Goal: Transaction & Acquisition: Purchase product/service

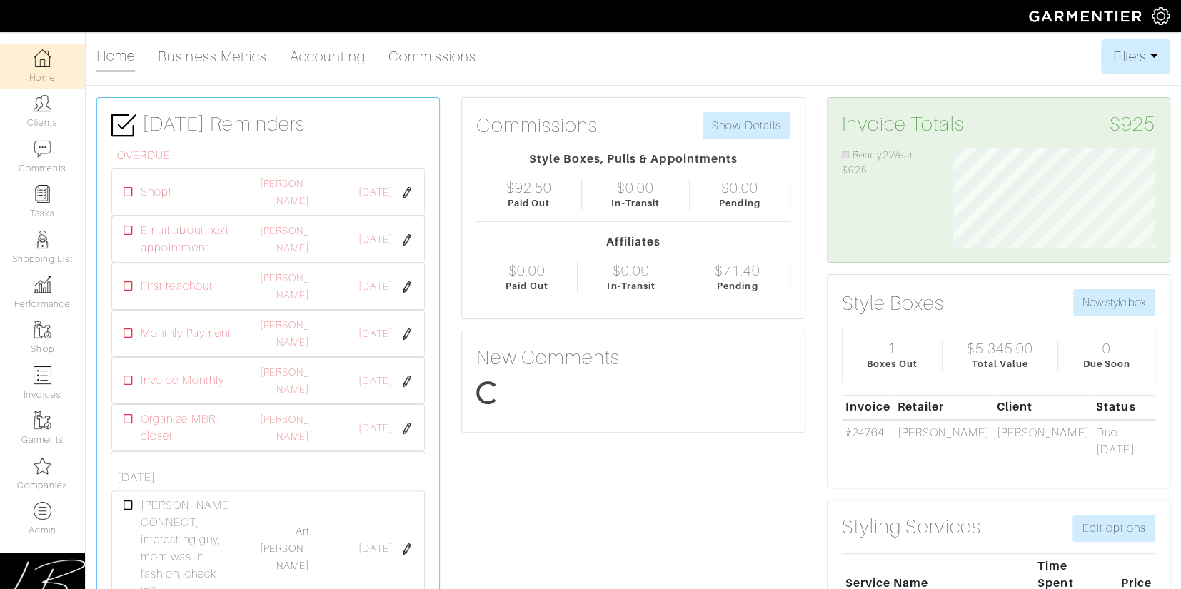
scroll to position [100, 223]
drag, startPoint x: 0, startPoint y: 0, endPoint x: 1165, endPoint y: 14, distance: 1165.1
click at [1165, 14] on img at bounding box center [1161, 16] width 18 height 18
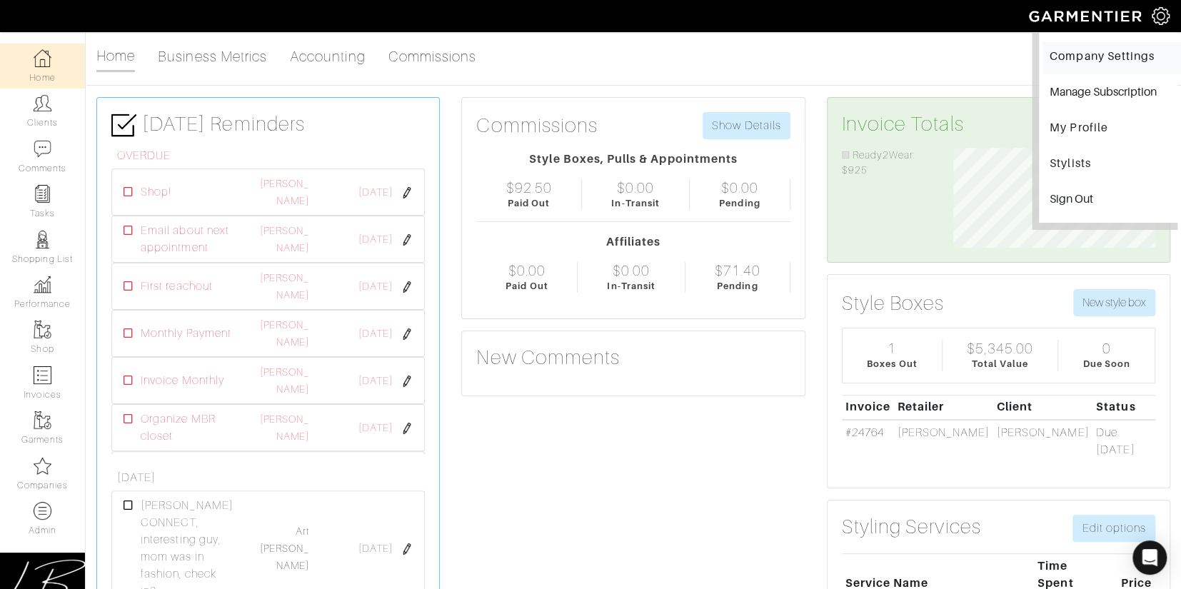
click at [1110, 50] on link "Company Settings" at bounding box center [1112, 58] width 139 height 32
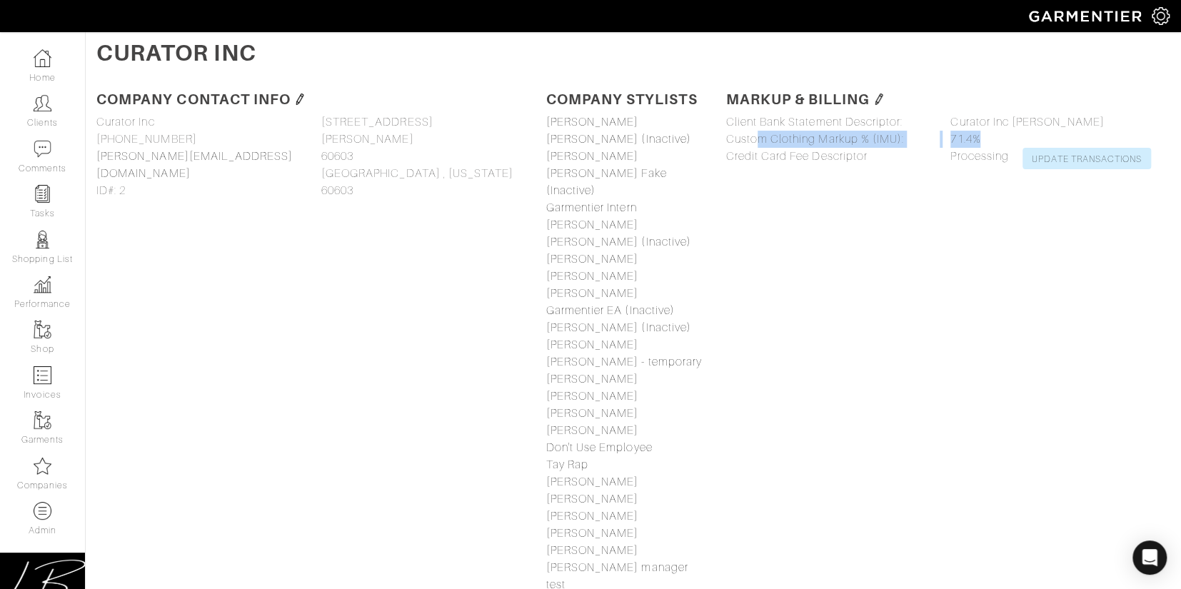
drag, startPoint x: 986, startPoint y: 136, endPoint x: 720, endPoint y: 139, distance: 265.7
click at [720, 139] on div "Client Bank Statement Descriptor: Curator Inc Lisa Bubes Curator Inc Lisa Bubes…" at bounding box center [940, 142] width 450 height 56
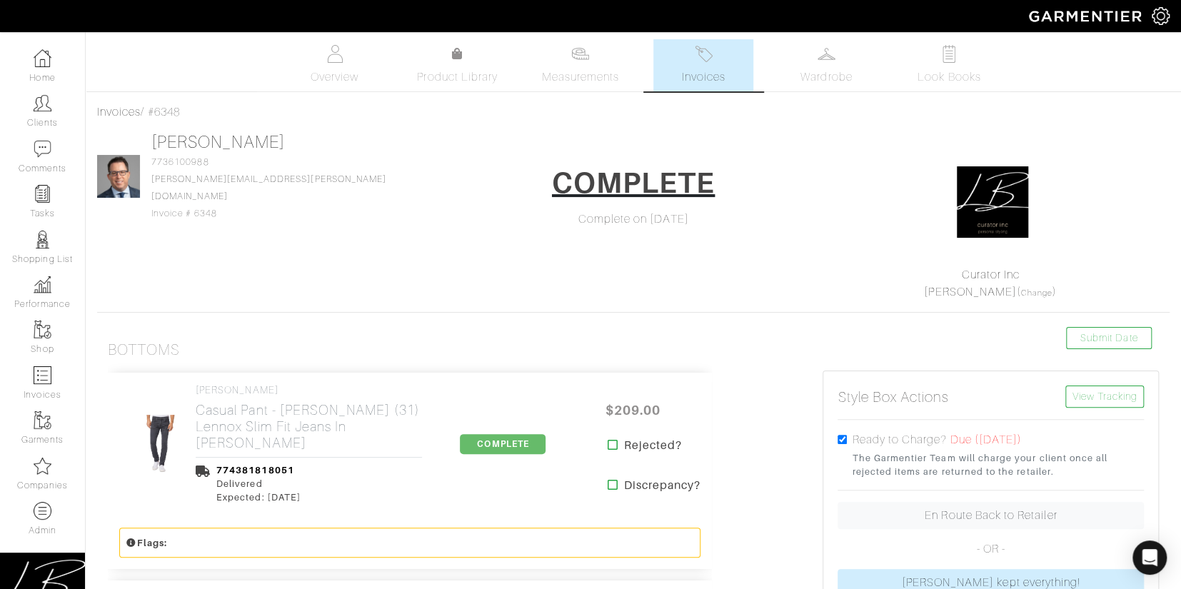
click at [675, 70] on link "Invoices" at bounding box center [704, 65] width 100 height 52
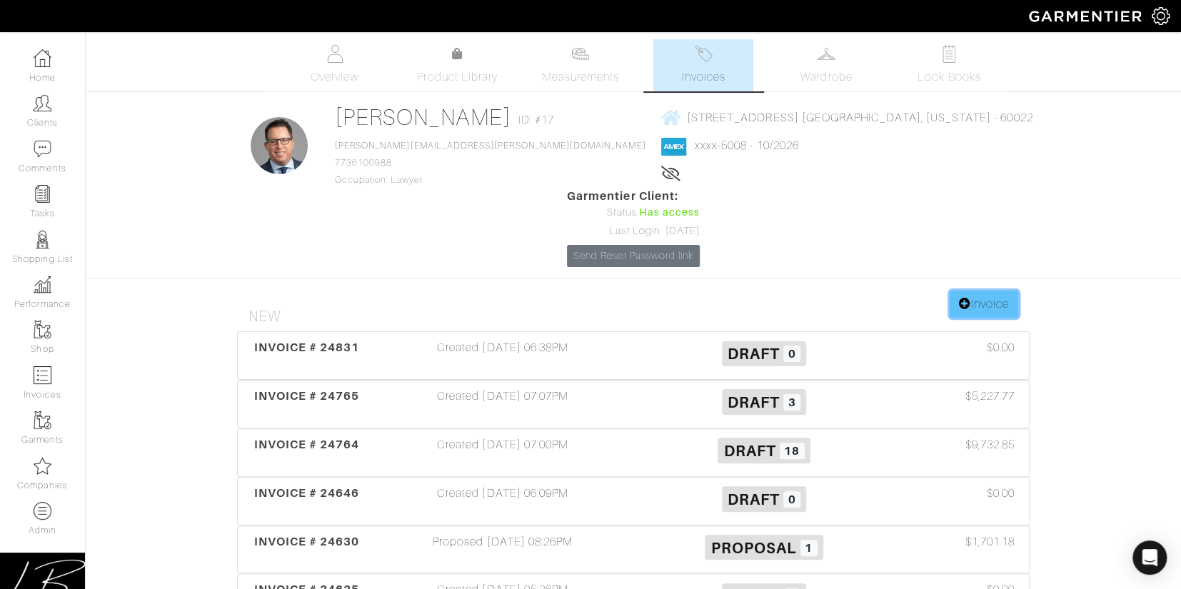
click at [959, 298] on icon at bounding box center [965, 303] width 12 height 11
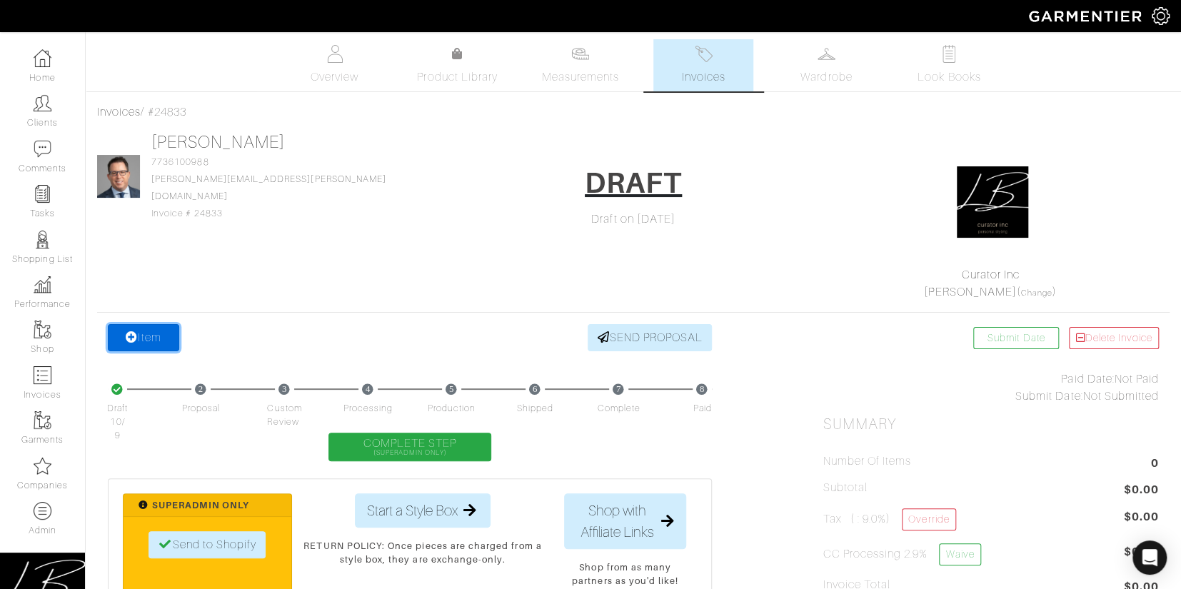
click at [146, 337] on link "Item" at bounding box center [143, 337] width 71 height 27
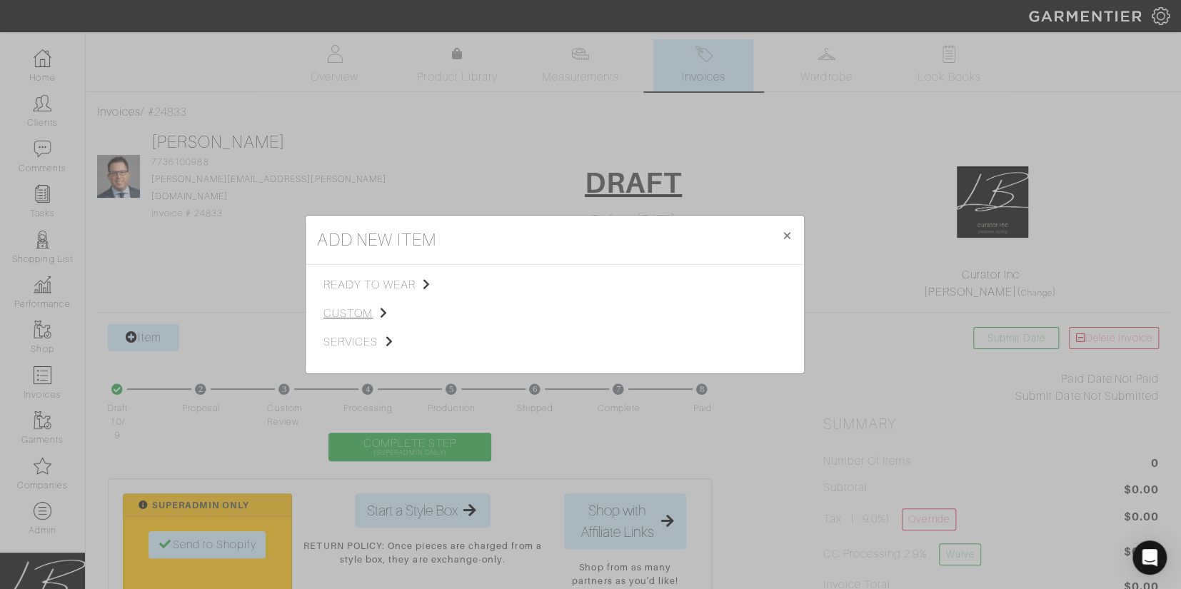
click at [352, 310] on span "custom" at bounding box center [396, 313] width 144 height 17
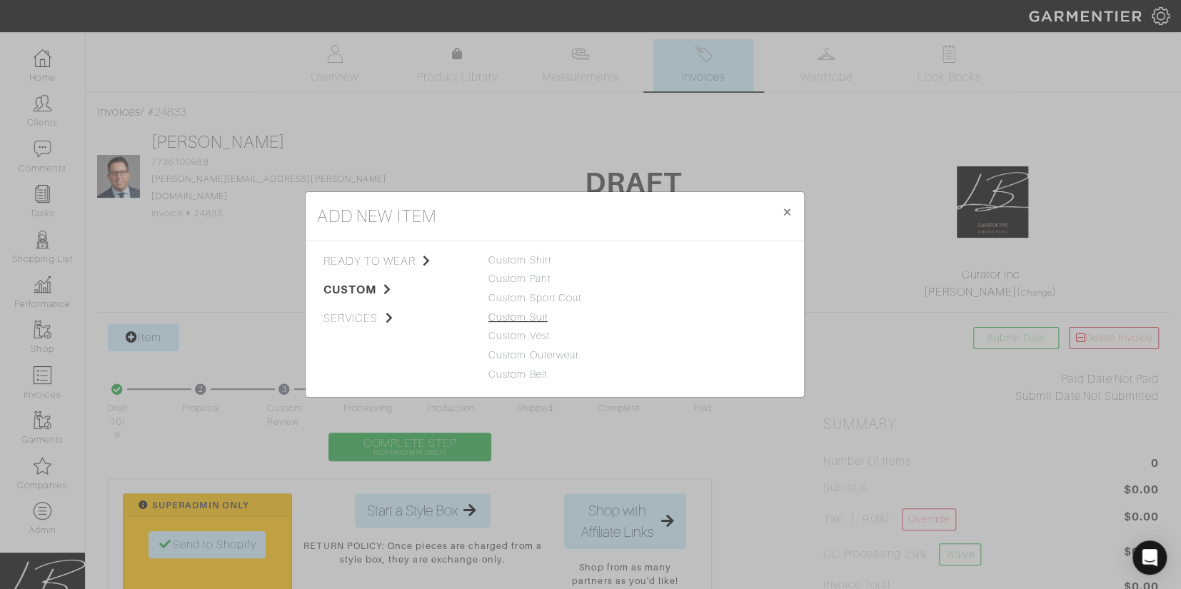
click at [504, 318] on link "Custom Suit" at bounding box center [518, 316] width 59 height 11
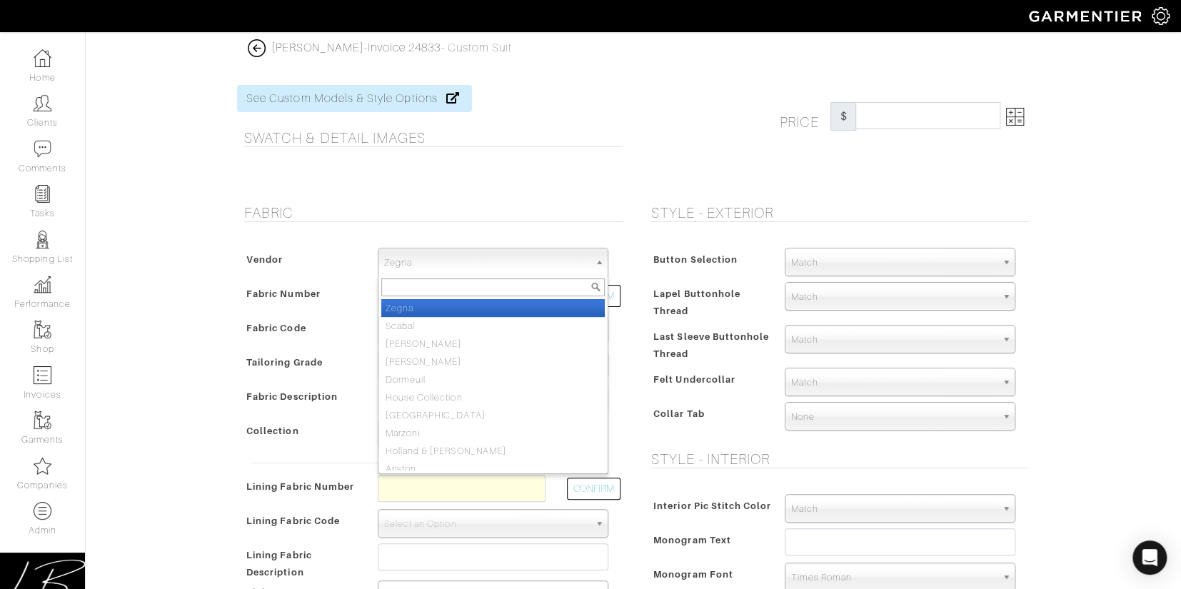
click at [488, 257] on span "Zegna" at bounding box center [486, 263] width 205 height 29
type input "loro"
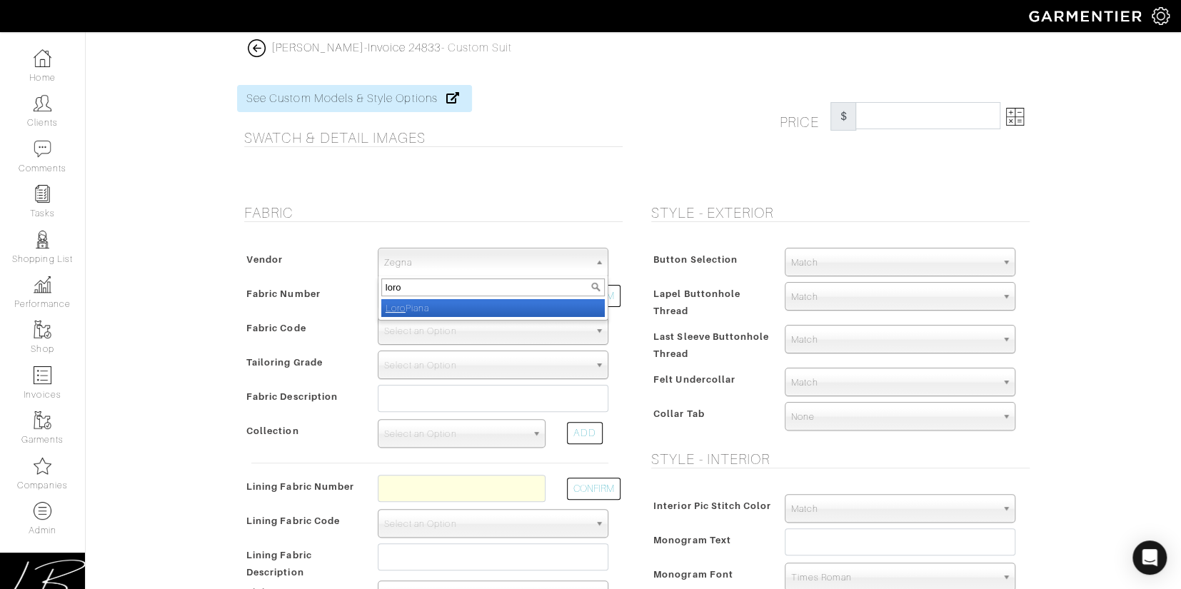
select select "76"
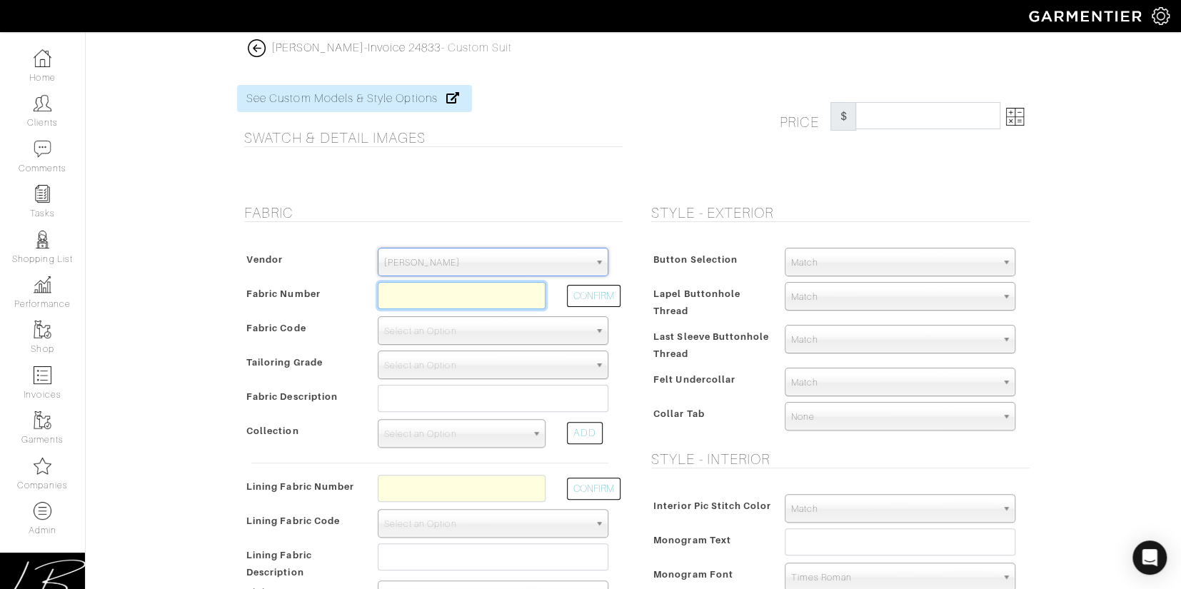
click at [417, 295] on input "text" at bounding box center [462, 295] width 168 height 27
click at [589, 301] on button "CONFIRM" at bounding box center [594, 296] width 54 height 22
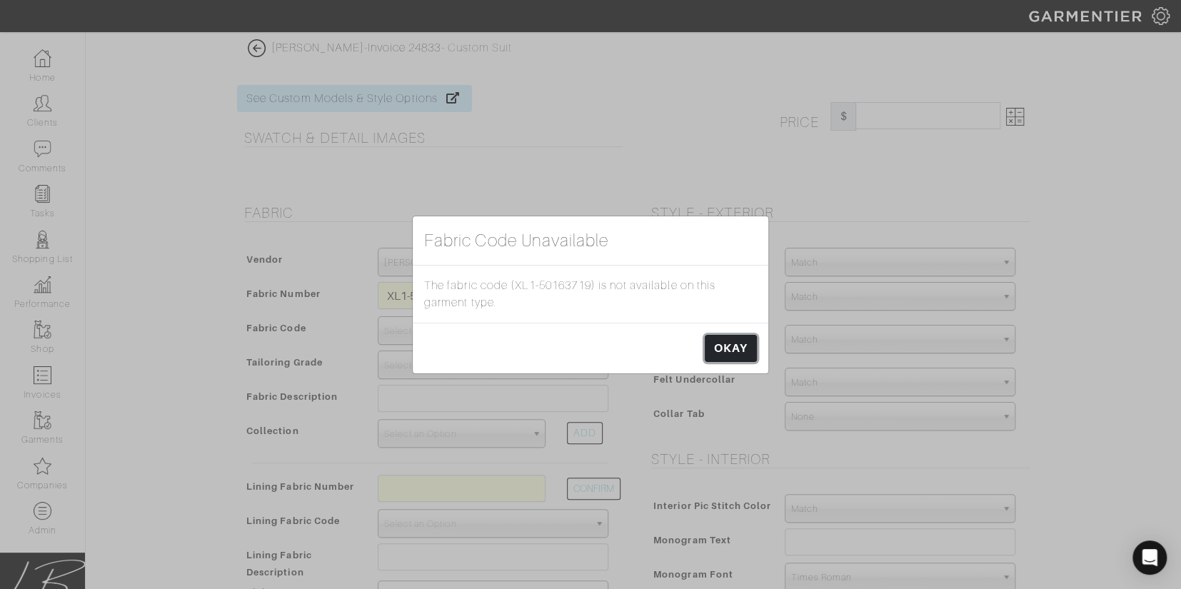
click at [724, 341] on link "OKAY" at bounding box center [731, 348] width 52 height 27
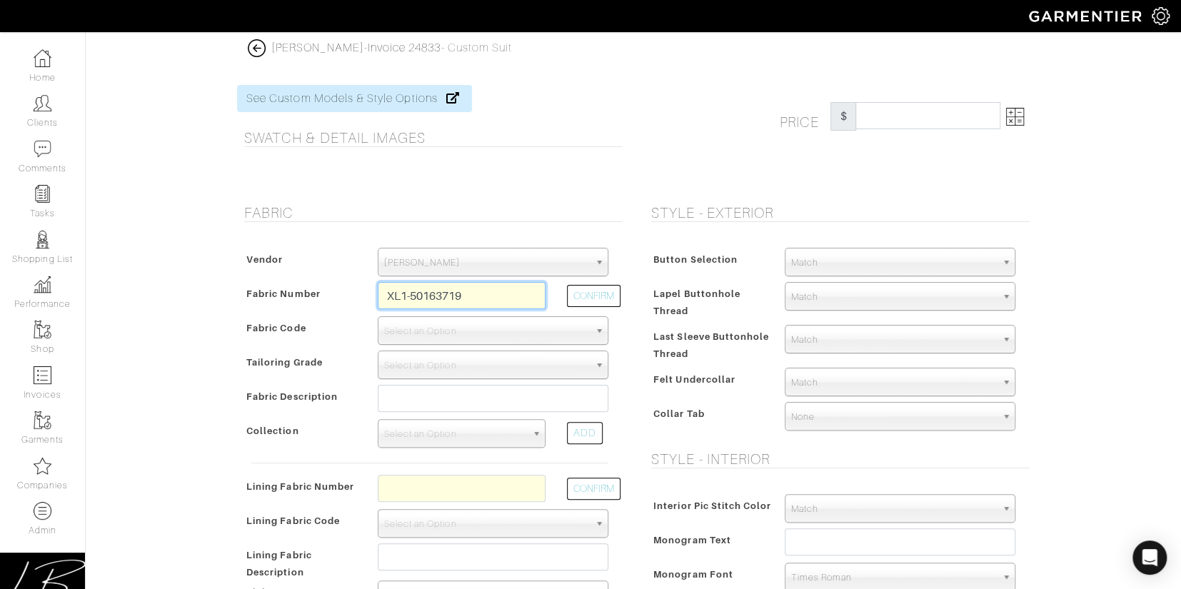
drag, startPoint x: 484, startPoint y: 282, endPoint x: 484, endPoint y: 274, distance: 8.6
click at [484, 274] on div "Vendor Zegna Scabal [PERSON_NAME] [PERSON_NAME] Dormeuil House Collection [GEOG…" at bounding box center [430, 458] width 386 height 448
click at [599, 288] on button "CONFIRM" at bounding box center [594, 296] width 54 height 22
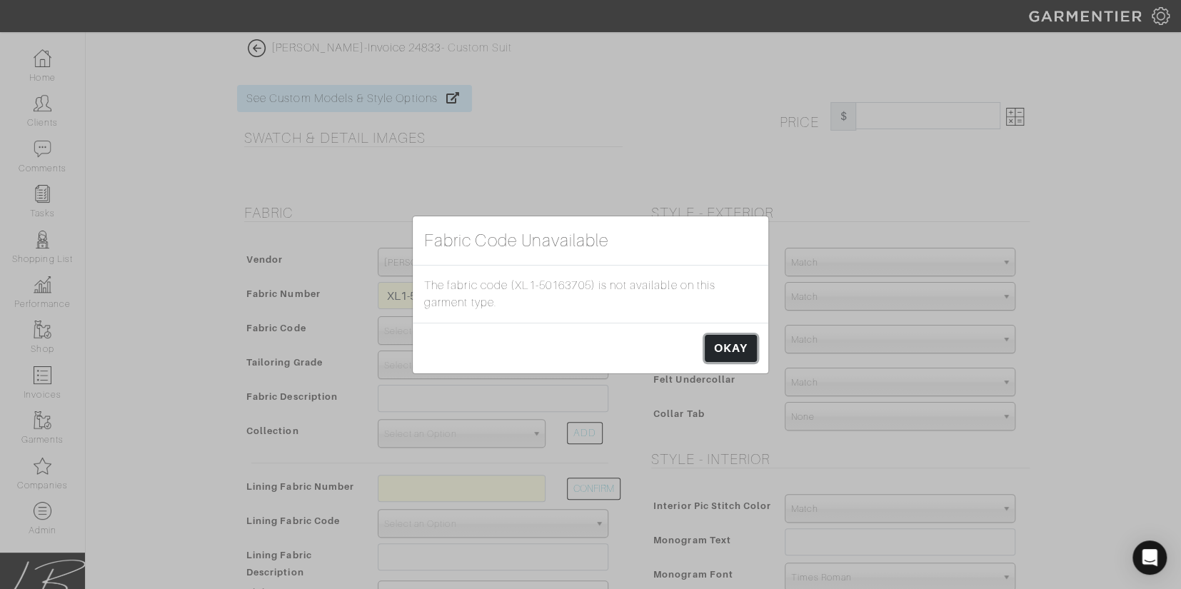
click at [721, 348] on link "OKAY" at bounding box center [731, 348] width 52 height 27
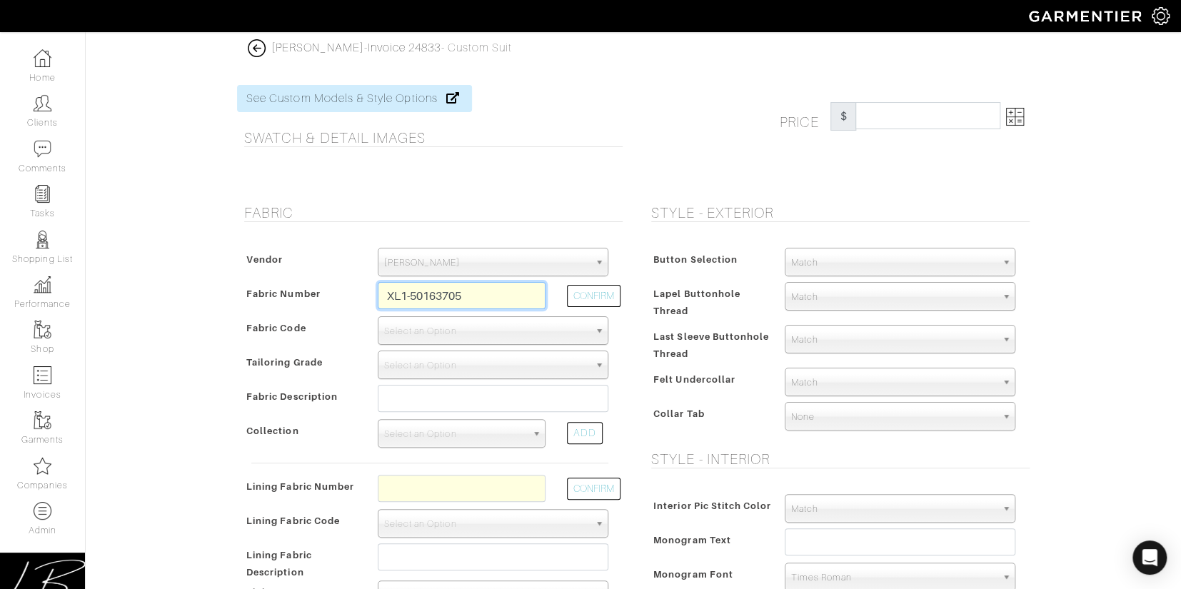
drag, startPoint x: 491, startPoint y: 295, endPoint x: 485, endPoint y: 272, distance: 23.6
click at [485, 272] on div "Vendor Zegna Scabal [PERSON_NAME] [PERSON_NAME] Dormeuil House Collection [GEOG…" at bounding box center [430, 458] width 386 height 448
click at [589, 289] on button "CONFIRM" at bounding box center [594, 296] width 54 height 22
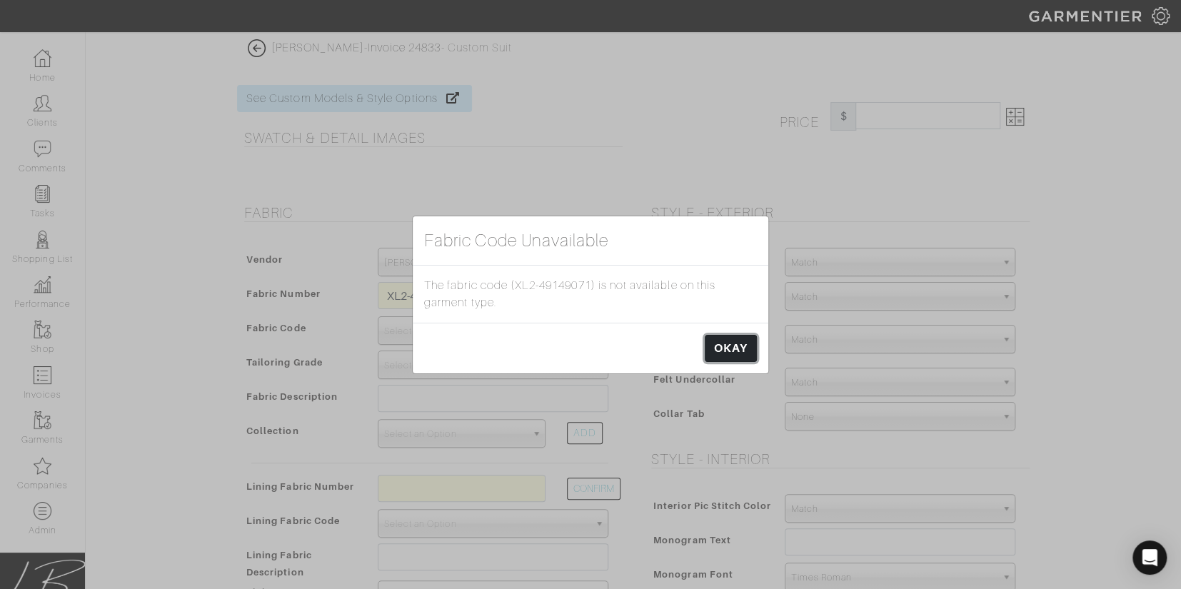
click at [739, 339] on link "OKAY" at bounding box center [731, 348] width 52 height 27
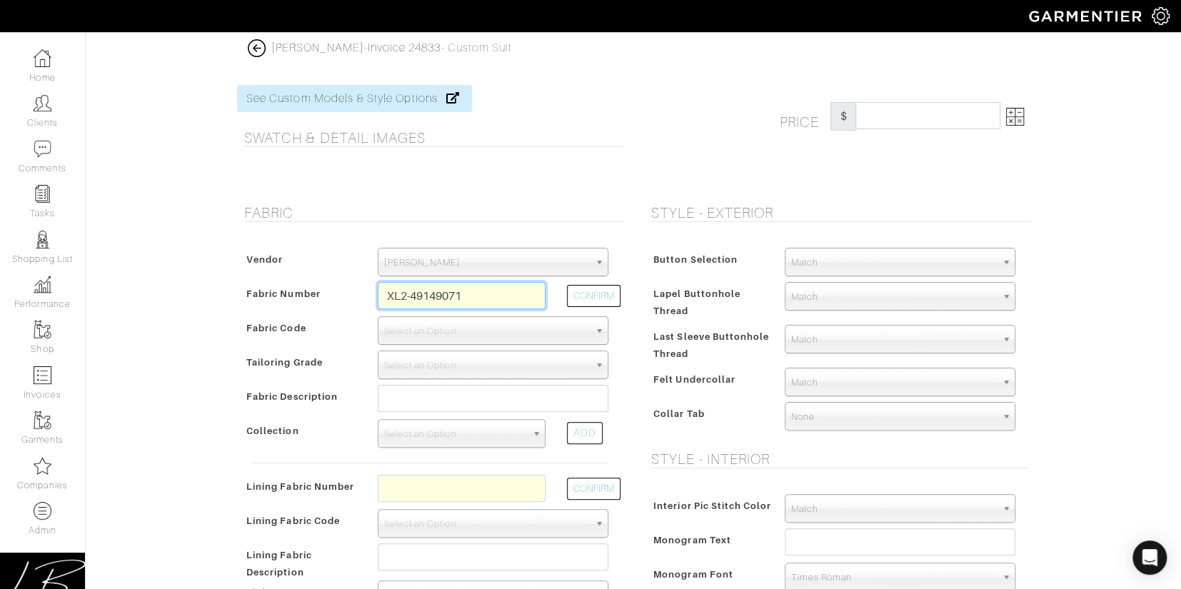
click at [404, 294] on input "XL2-49149071" at bounding box center [462, 295] width 168 height 27
click at [602, 294] on button "CONFIRM" at bounding box center [594, 296] width 54 height 22
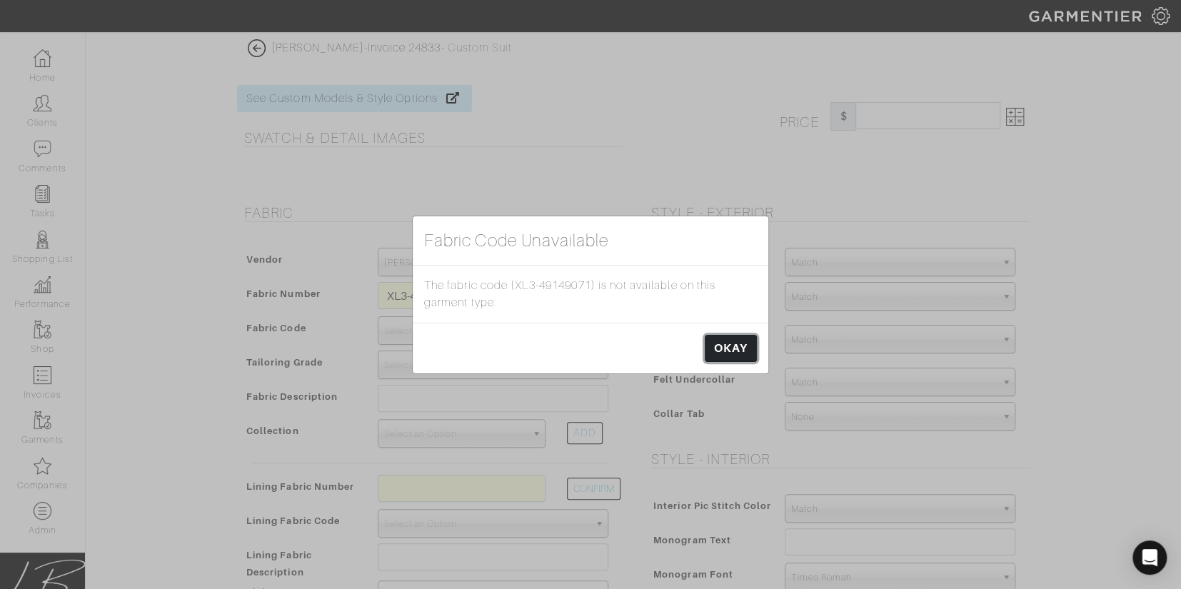
drag, startPoint x: 721, startPoint y: 344, endPoint x: 636, endPoint y: 334, distance: 86.3
click at [721, 344] on link "OKAY" at bounding box center [731, 348] width 52 height 27
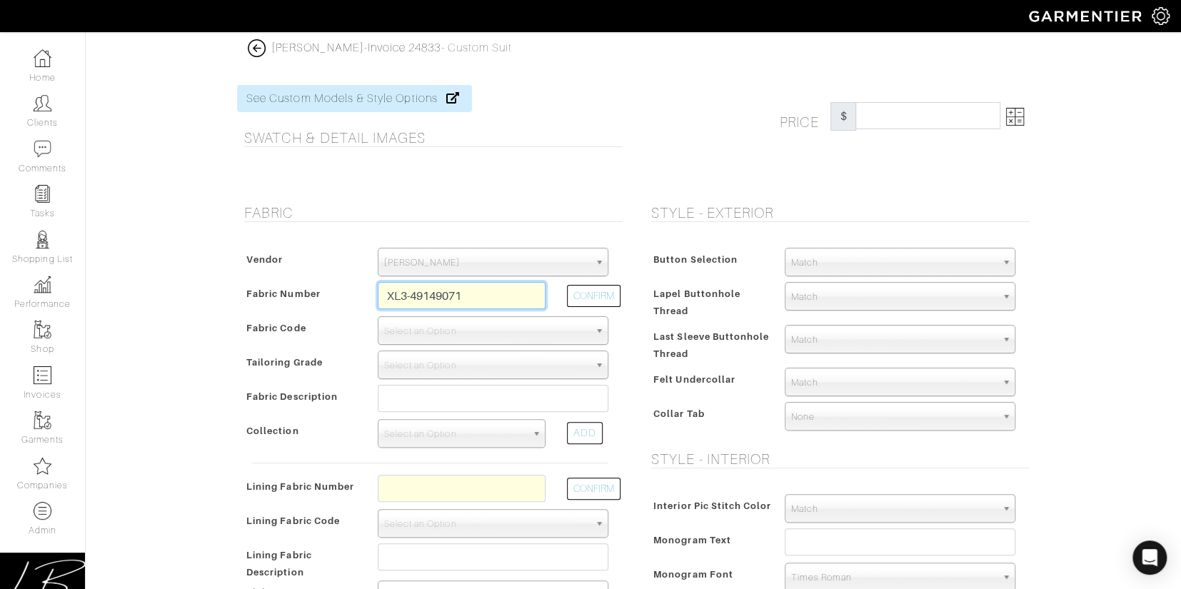
drag, startPoint x: 494, startPoint y: 294, endPoint x: 483, endPoint y: 267, distance: 28.5
click at [483, 267] on div "Vendor Zegna Scabal [PERSON_NAME] [PERSON_NAME] Dormeuil House Collection [GEOG…" at bounding box center [430, 458] width 386 height 448
type input "XL4-51174760"
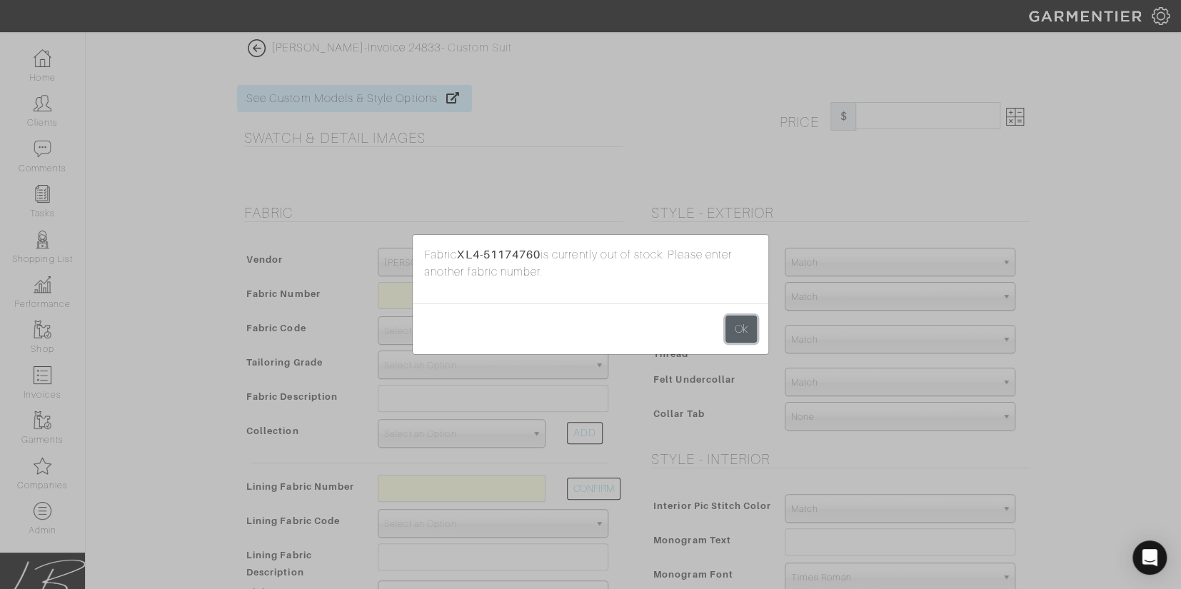
click at [746, 327] on button "Ok" at bounding box center [741, 329] width 31 height 27
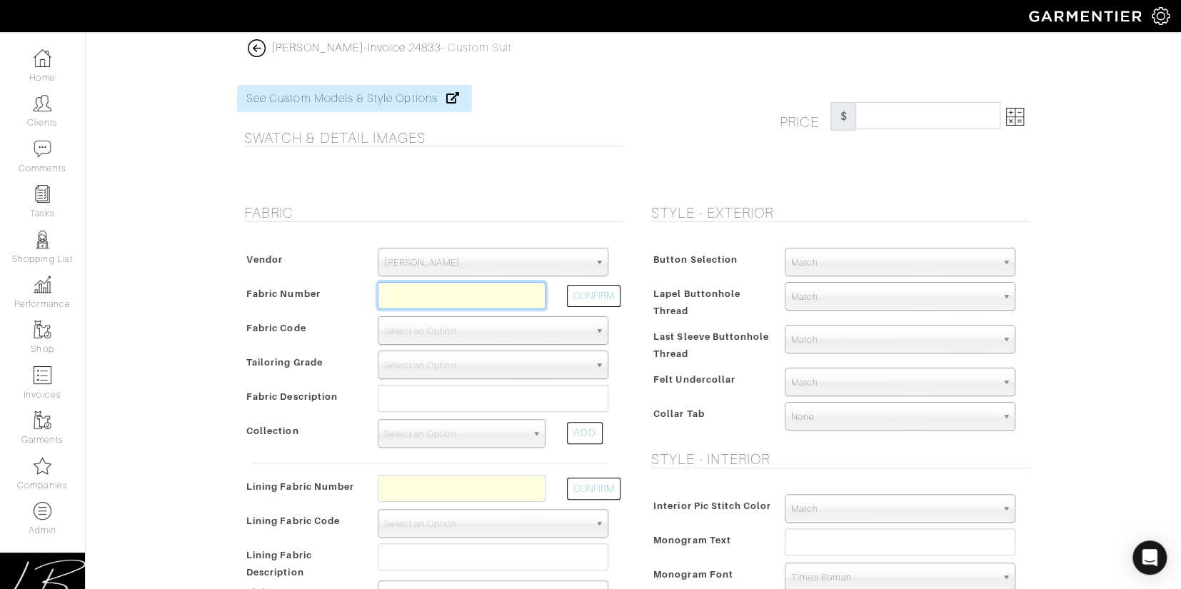
click at [508, 289] on input "text" at bounding box center [462, 295] width 168 height 27
click at [590, 300] on button "CONFIRM" at bounding box center [594, 296] width 54 height 22
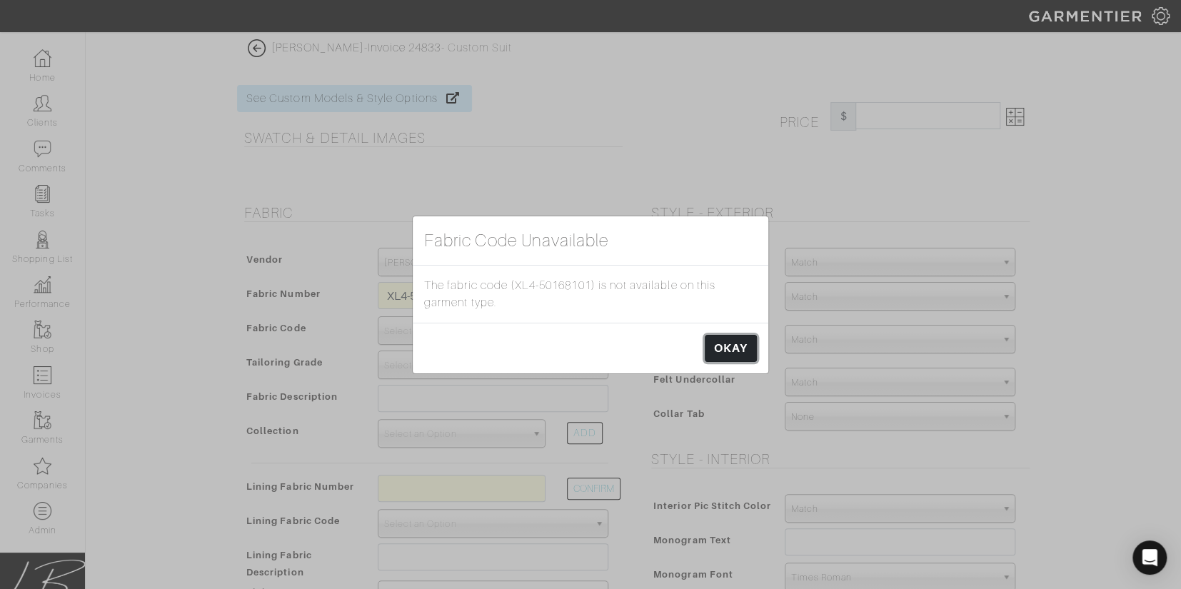
drag, startPoint x: 734, startPoint y: 349, endPoint x: 726, endPoint y: 348, distance: 8.0
click at [732, 349] on link "OKAY" at bounding box center [731, 348] width 52 height 27
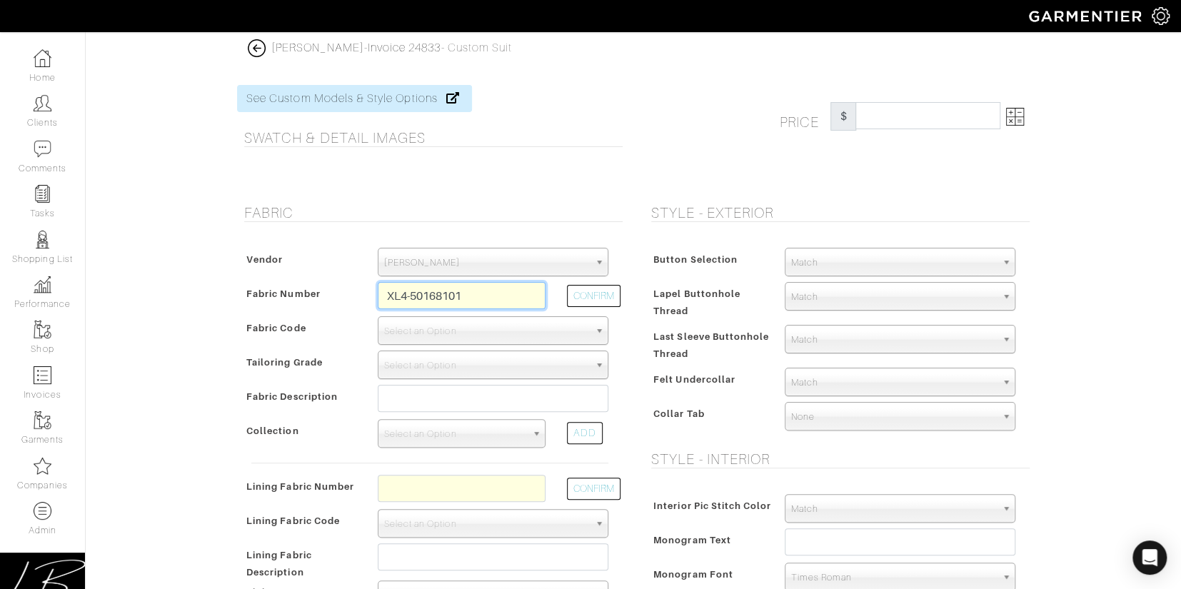
drag, startPoint x: 459, startPoint y: 299, endPoint x: 466, endPoint y: 284, distance: 16.6
click at [466, 284] on input "XL4-50168101" at bounding box center [462, 295] width 168 height 27
drag, startPoint x: 484, startPoint y: 301, endPoint x: 479, endPoint y: 281, distance: 21.3
click at [479, 282] on input "XL4-50168101" at bounding box center [462, 295] width 168 height 27
type input "XL4-49148983"
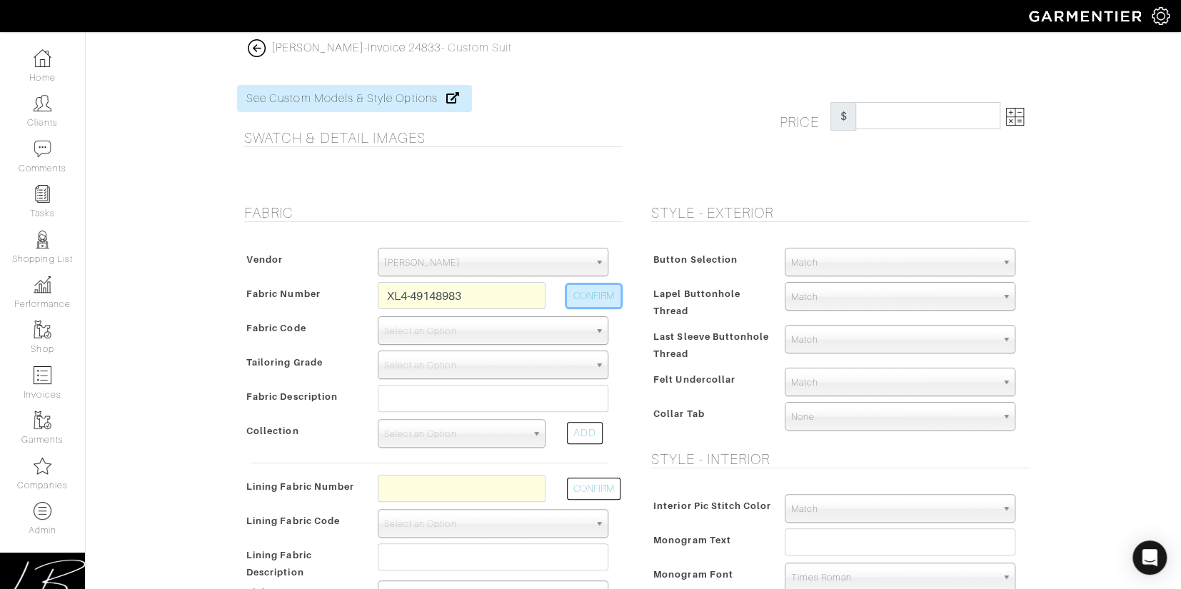
click at [584, 299] on button "CONFIRM" at bounding box center [594, 296] width 54 height 22
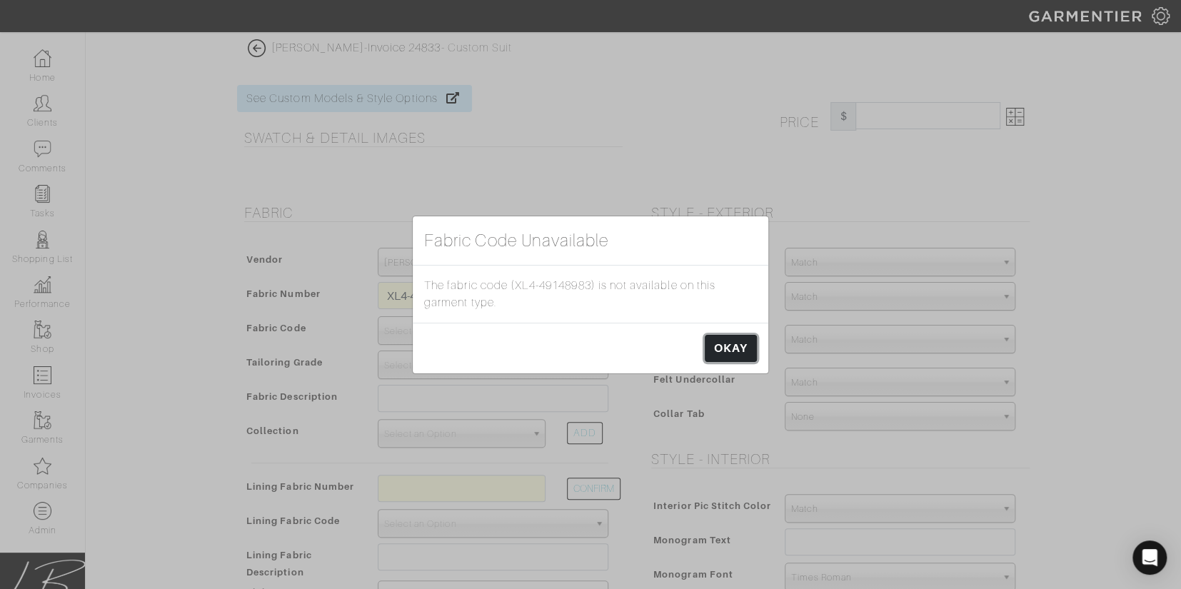
click at [739, 356] on link "OKAY" at bounding box center [731, 348] width 52 height 27
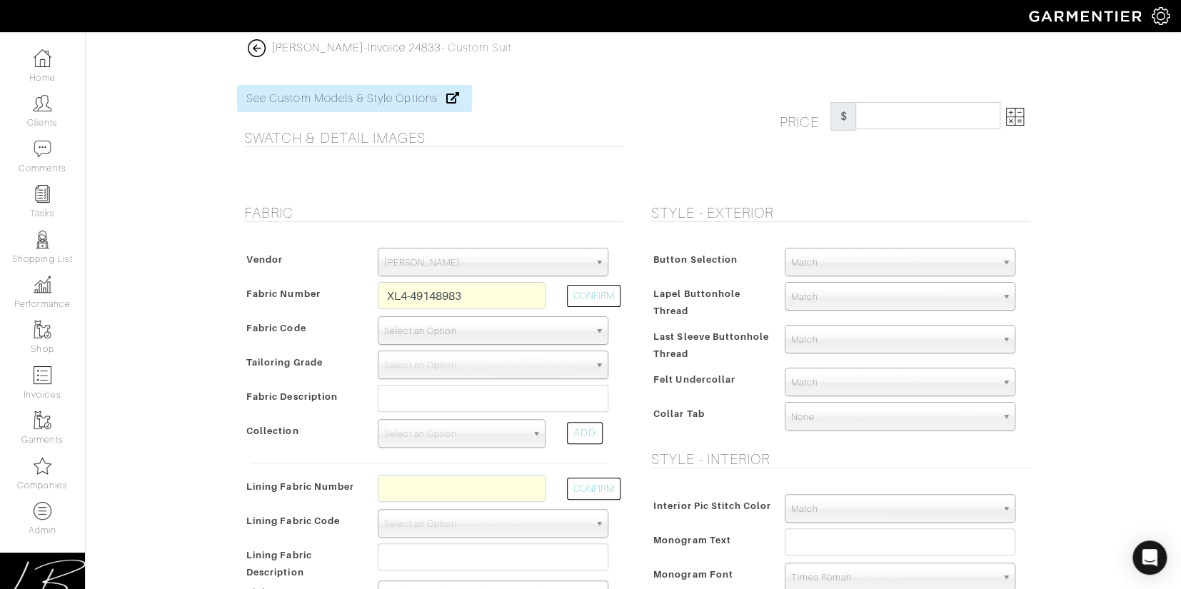
click at [446, 338] on span "Select an Option" at bounding box center [486, 331] width 205 height 29
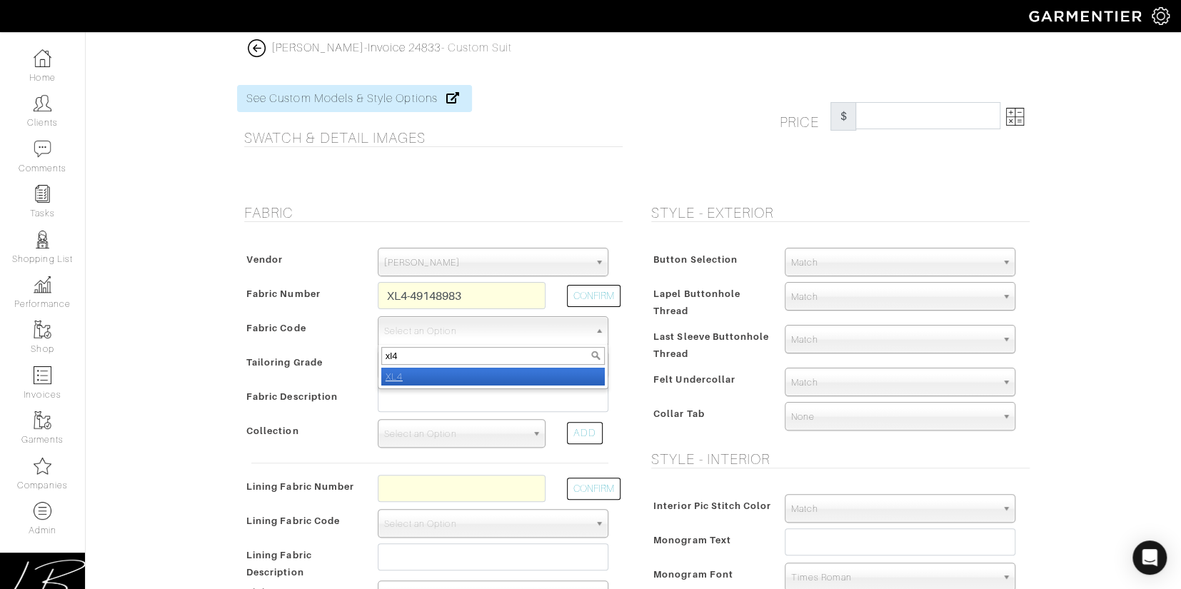
type input "xl4"
click at [426, 374] on li "XL4" at bounding box center [493, 377] width 224 height 18
select select "1099"
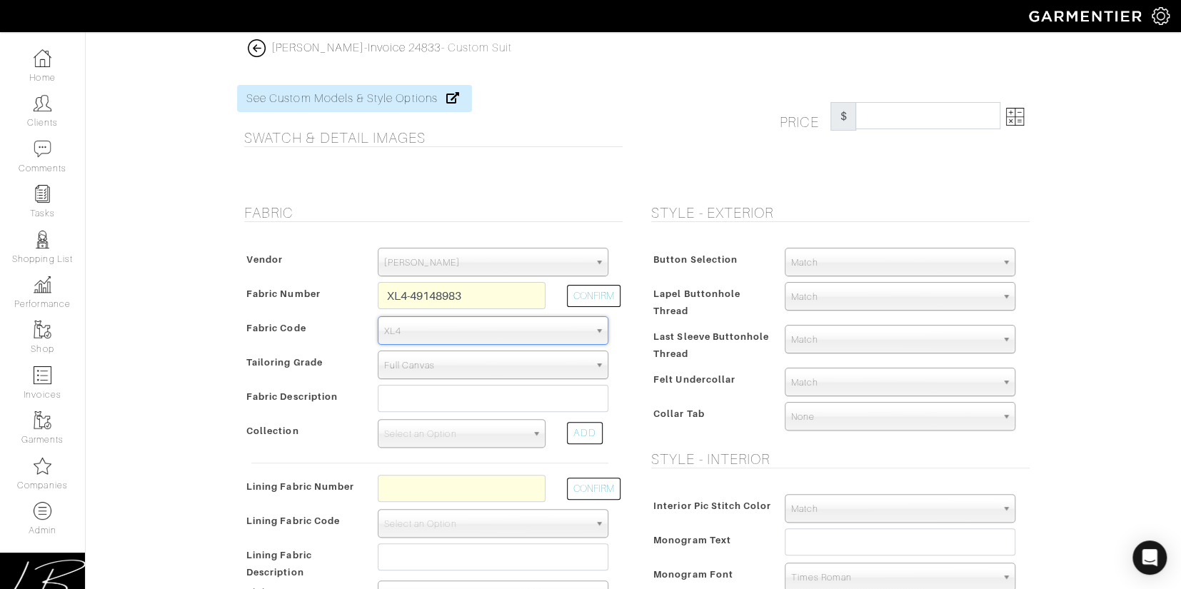
type input "3667.83"
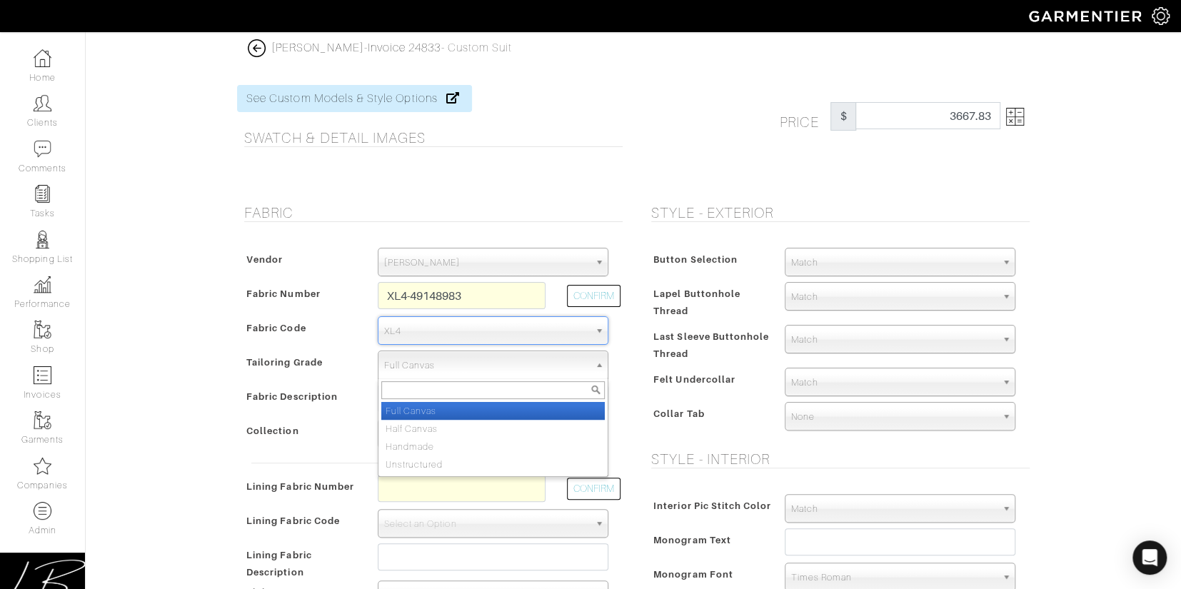
click at [508, 365] on span "Full Canvas" at bounding box center [486, 365] width 205 height 29
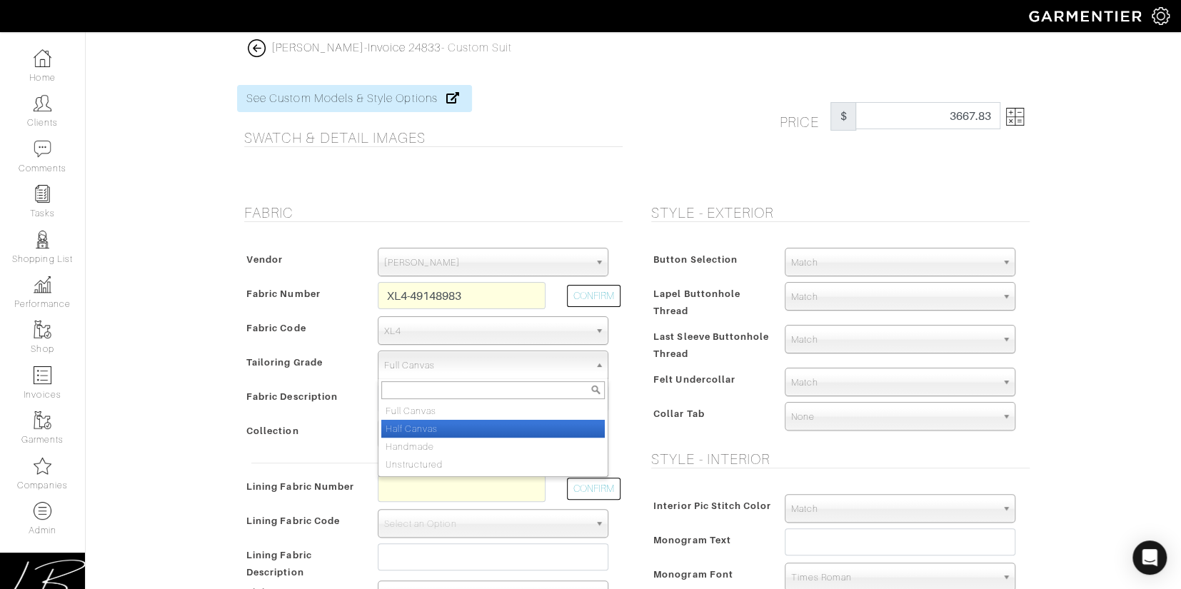
click at [484, 421] on li "Half Canvas" at bounding box center [493, 429] width 224 height 18
select select "7730"
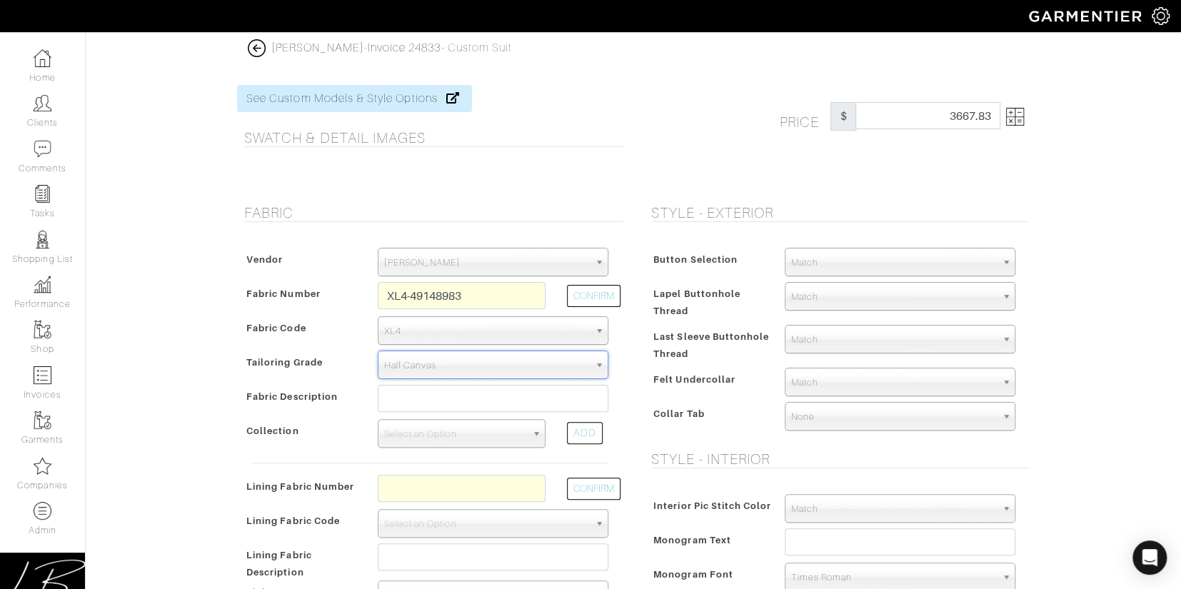
click at [652, 274] on div "Button Selection" at bounding box center [711, 264] width 126 height 26
click at [1014, 114] on img at bounding box center [1015, 117] width 18 height 18
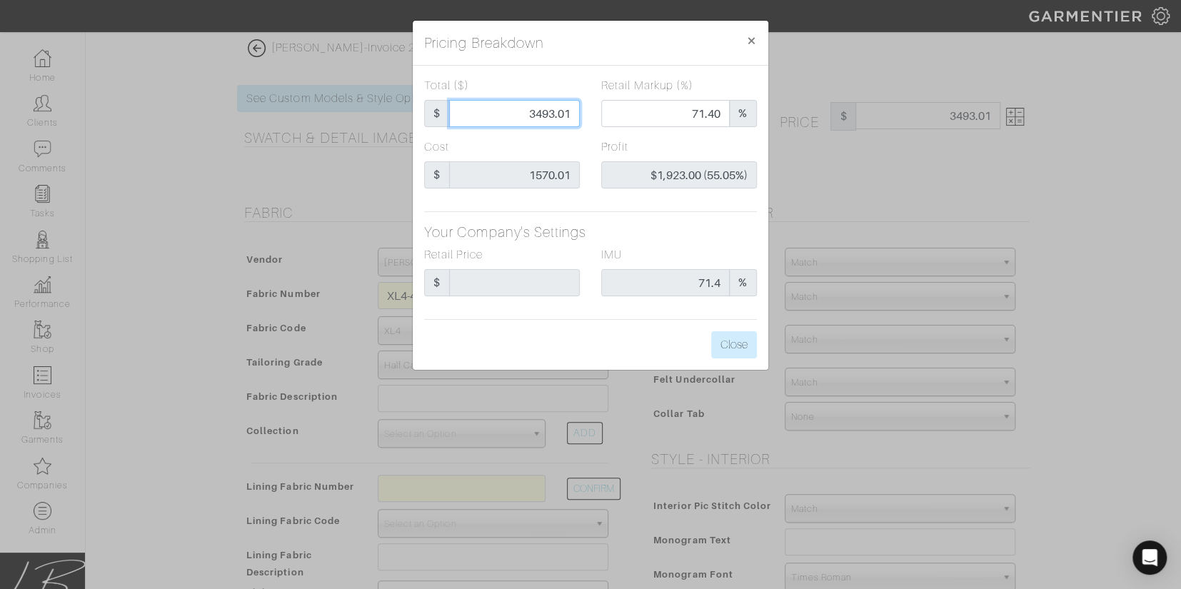
drag, startPoint x: 504, startPoint y: 112, endPoint x: 586, endPoint y: 111, distance: 82.9
click at [586, 111] on div "Total ($) $ 3493.01" at bounding box center [502, 107] width 177 height 61
type input "3"
type input "0.00"
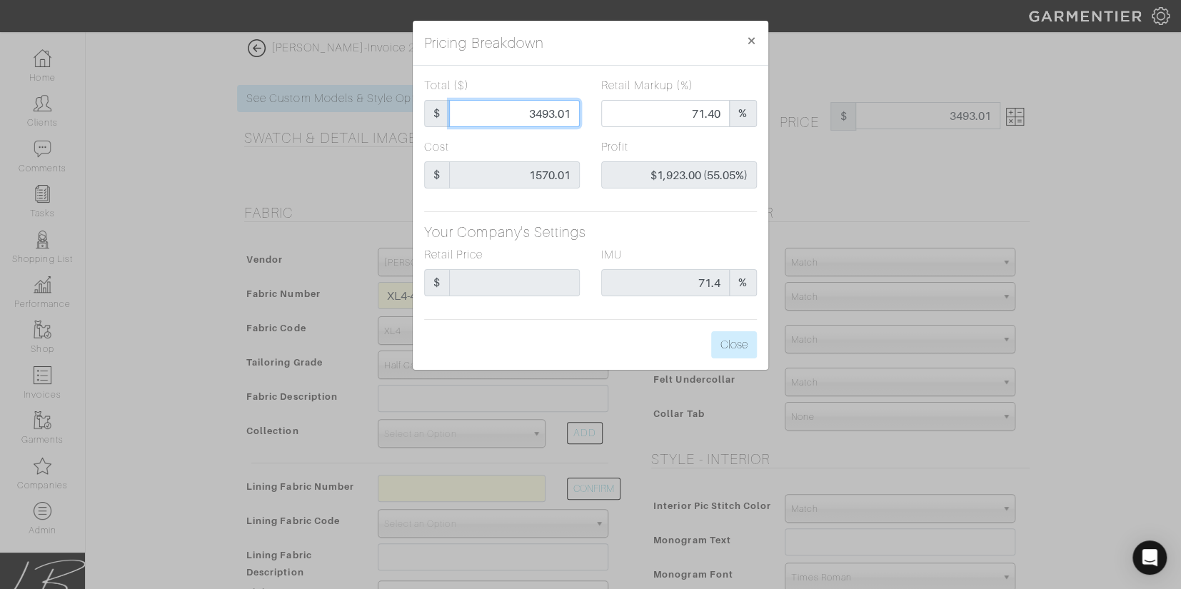
type input "-$1,567.01 (-52233.67%)"
type input "34"
type input "-$1,536.01 (-4517.68%)"
type input "340"
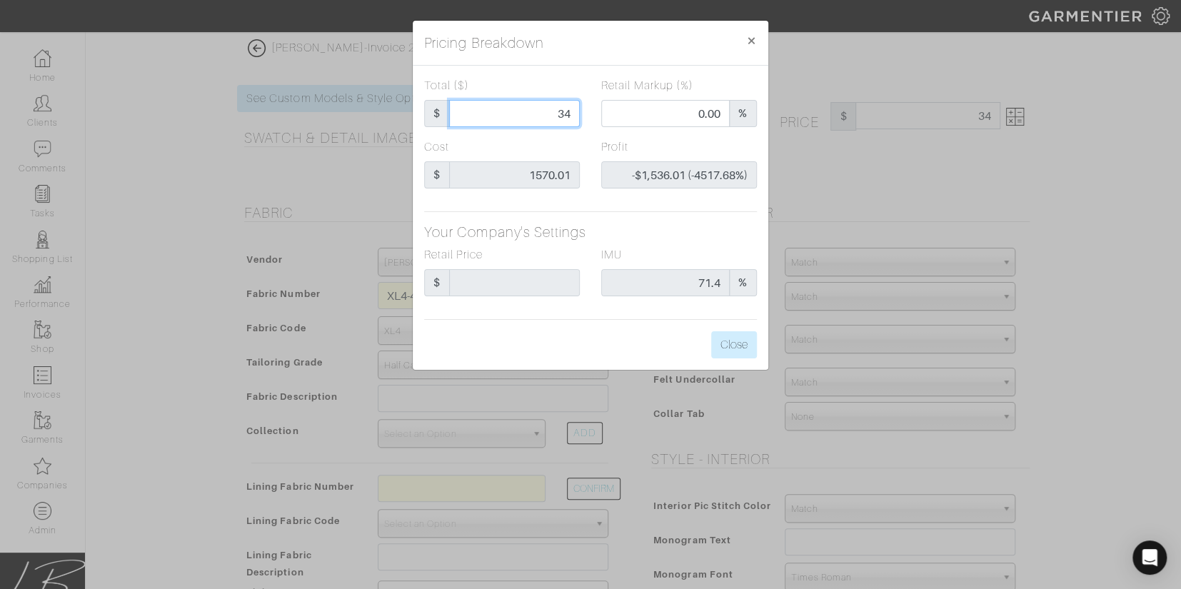
type input "340"
type input "-$1,230.01 (-361.77%)"
type input "3400"
type input "70.62"
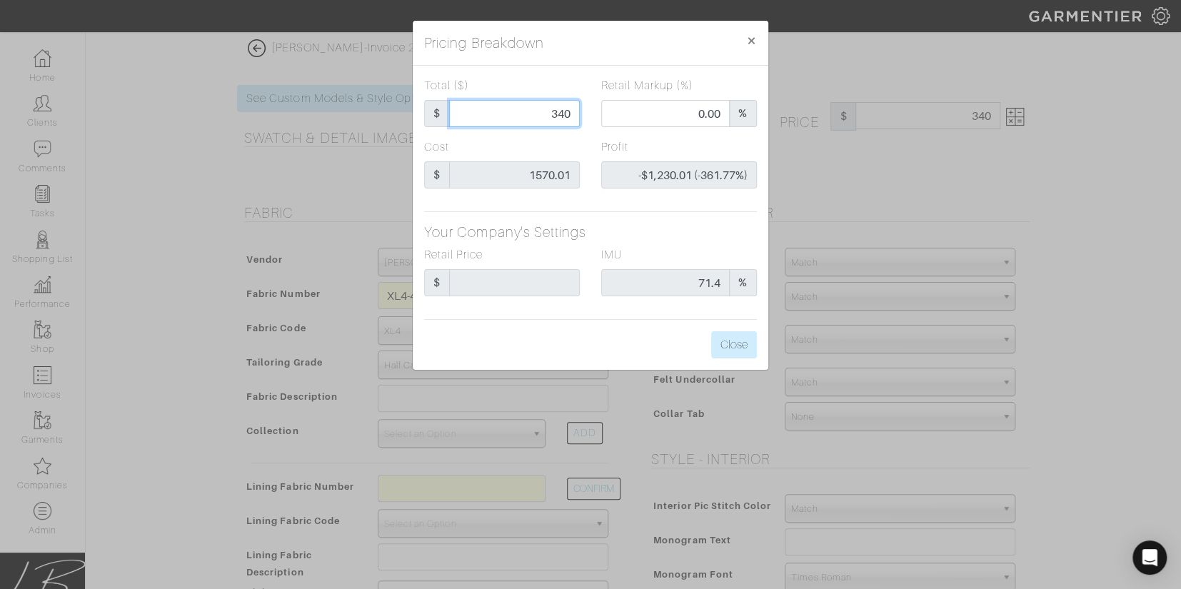
type input "$1,829.99 (53.82%)"
type input "3400"
type input "3400.00"
click at [561, 61] on div "Pricing Breakdown ×" at bounding box center [591, 43] width 356 height 45
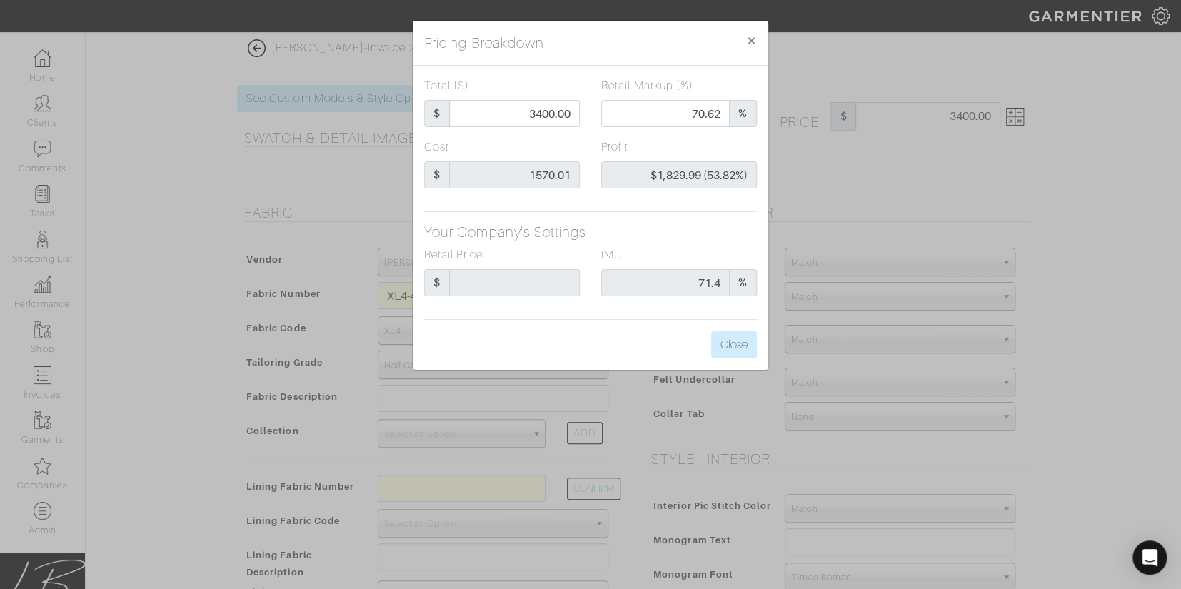
click at [474, 154] on div "Cost $ 1570.01" at bounding box center [502, 164] width 156 height 50
drag, startPoint x: 461, startPoint y: 152, endPoint x: 426, endPoint y: 146, distance: 35.5
click at [426, 146] on div "Cost $ 1570.01" at bounding box center [502, 164] width 156 height 50
click at [426, 146] on label "Cost" at bounding box center [436, 147] width 25 height 17
drag, startPoint x: 426, startPoint y: 146, endPoint x: 451, endPoint y: 146, distance: 25.0
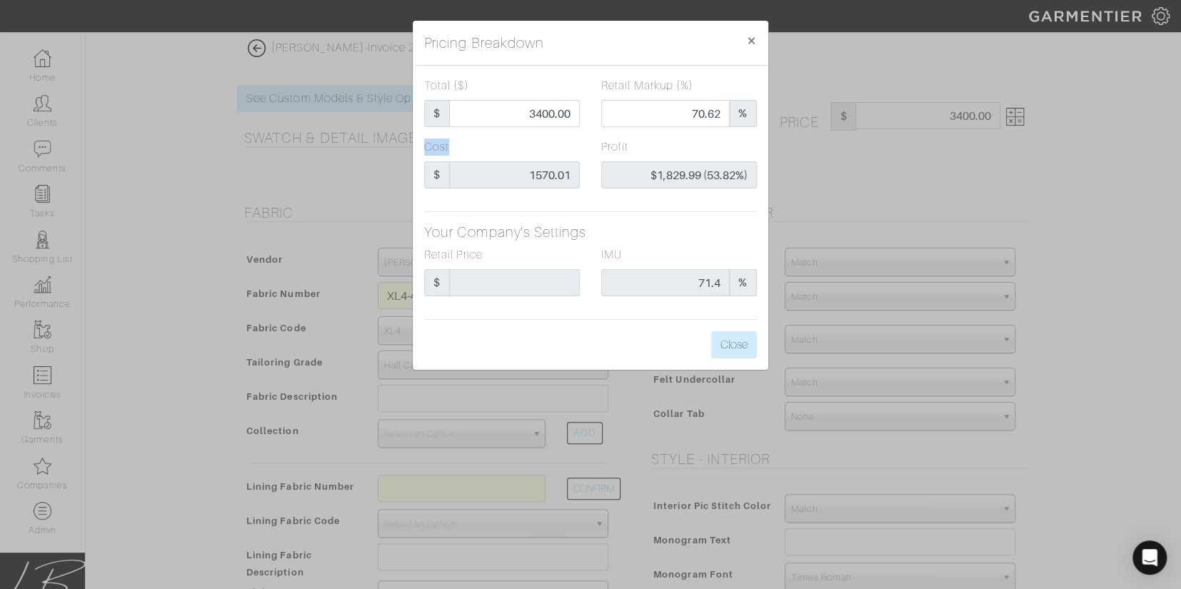
click at [449, 146] on div "Cost $ 1570.01" at bounding box center [502, 164] width 156 height 50
click at [454, 146] on div "Cost $ 1570.01" at bounding box center [502, 164] width 156 height 50
drag, startPoint x: 454, startPoint y: 146, endPoint x: 424, endPoint y: 146, distance: 30.0
click at [424, 146] on div "Cost $ 1570.01" at bounding box center [502, 164] width 156 height 50
click at [424, 146] on label "Cost" at bounding box center [436, 147] width 25 height 17
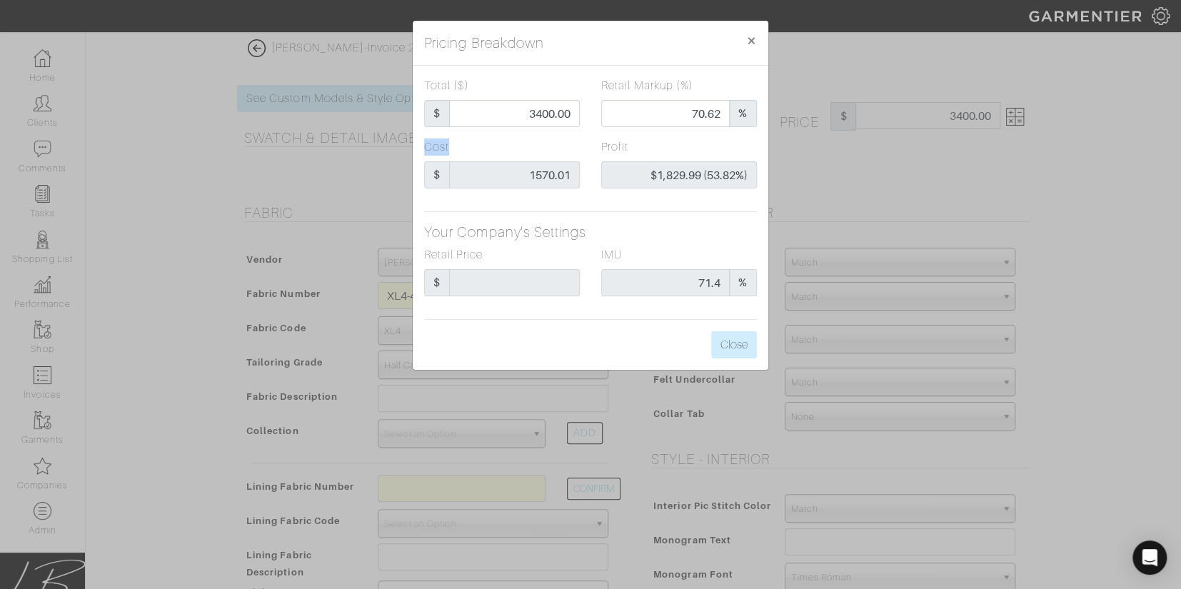
drag, startPoint x: 424, startPoint y: 146, endPoint x: 462, endPoint y: 146, distance: 38.6
click at [461, 146] on div "Cost $ 1570.01" at bounding box center [502, 164] width 156 height 50
drag, startPoint x: 462, startPoint y: 146, endPoint x: 417, endPoint y: 146, distance: 45.0
click at [417, 146] on div "Cost $ 1570.01" at bounding box center [502, 169] width 177 height 61
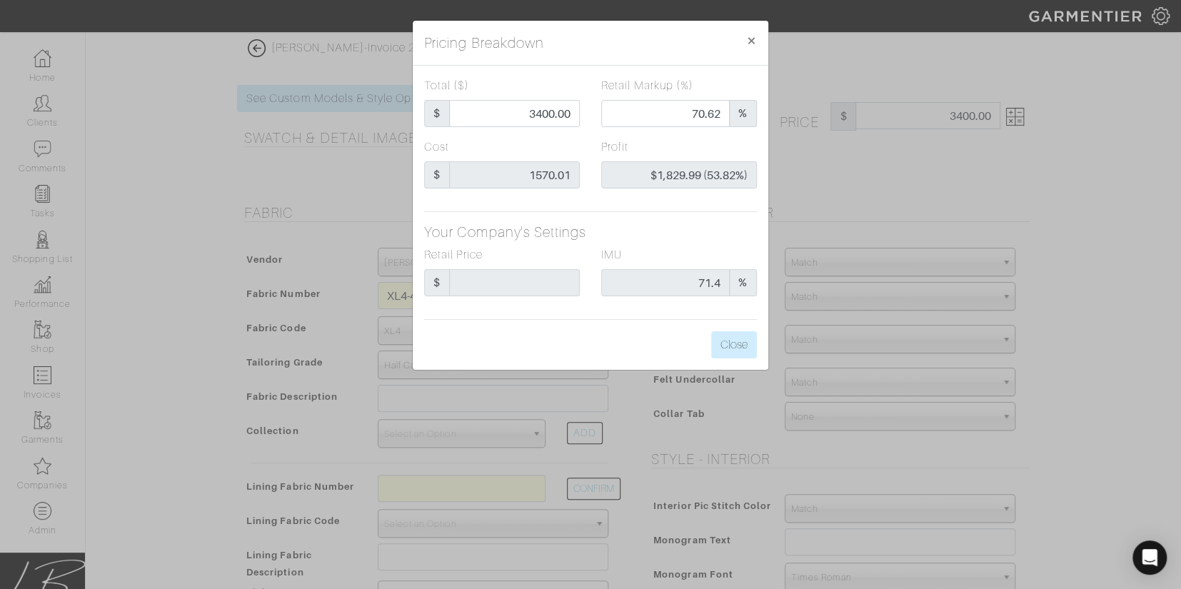
click at [417, 146] on div "Cost $ 1570.01" at bounding box center [502, 169] width 177 height 61
drag, startPoint x: 418, startPoint y: 145, endPoint x: 464, endPoint y: 145, distance: 46.4
click at [464, 145] on div "Cost $ 1570.01" at bounding box center [502, 169] width 177 height 61
click at [464, 145] on div "Cost $ 1570.01" at bounding box center [502, 164] width 156 height 50
click at [629, 239] on h5 "Your Company's Settings" at bounding box center [590, 232] width 333 height 17
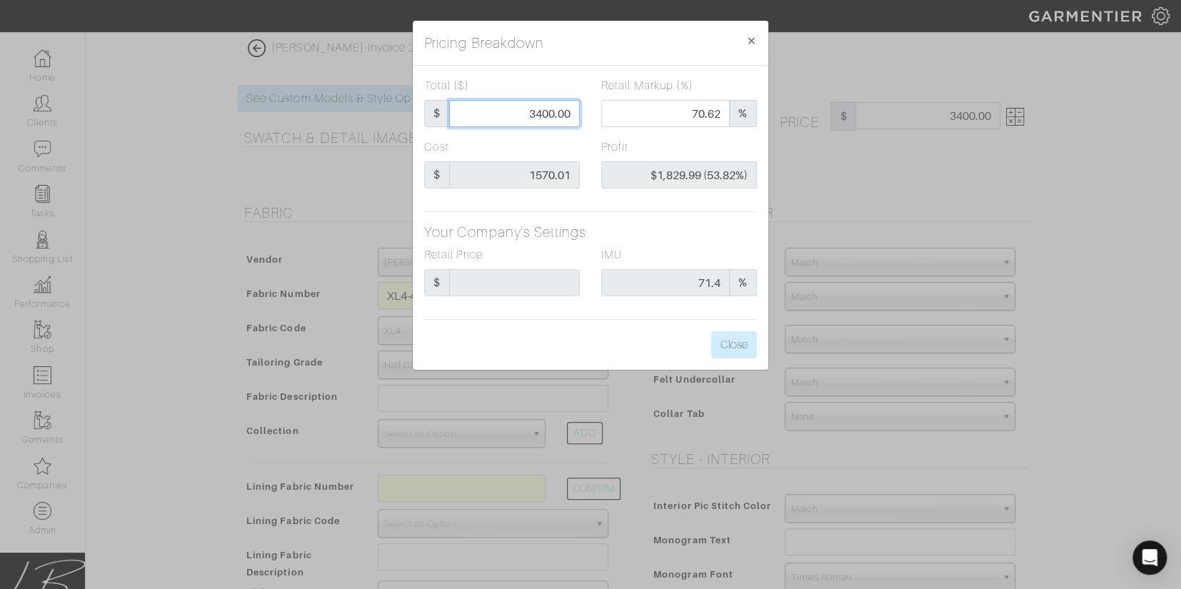
drag, startPoint x: 511, startPoint y: 114, endPoint x: 594, endPoint y: 113, distance: 82.9
click at [594, 113] on div "Total ($) $ 3400.00 Retail Markup (%) 70.62 %" at bounding box center [591, 107] width 354 height 61
type input "3"
type input "0.00"
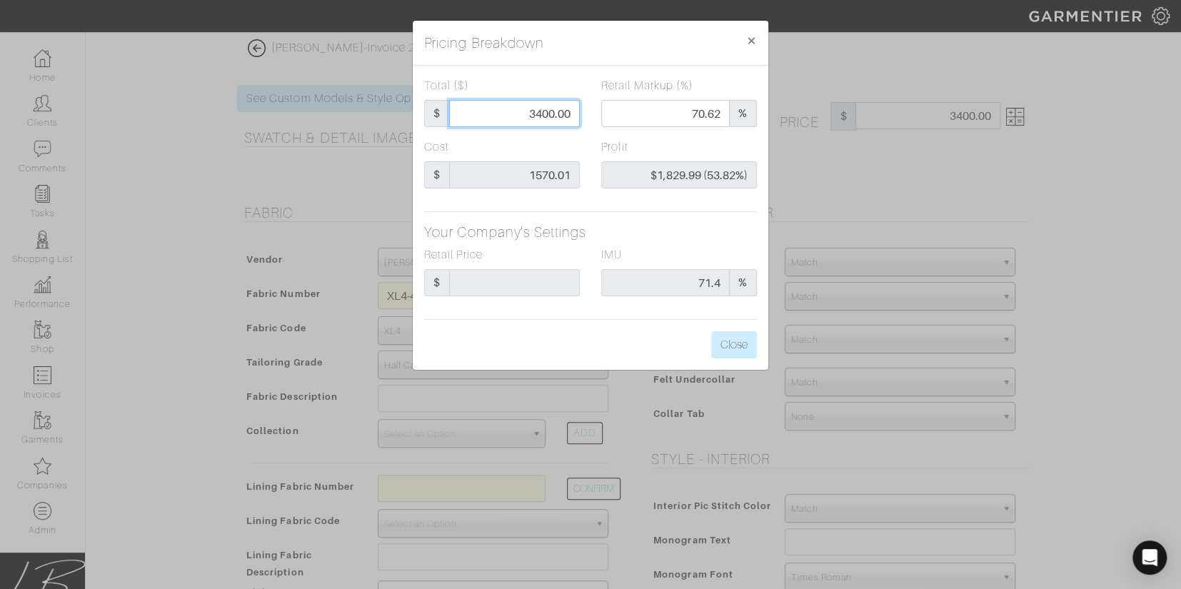
type input "-$1,567.01 (-52233.67%)"
type input "32"
type input "-$1,538.01 (-4806.28%)"
type input "320"
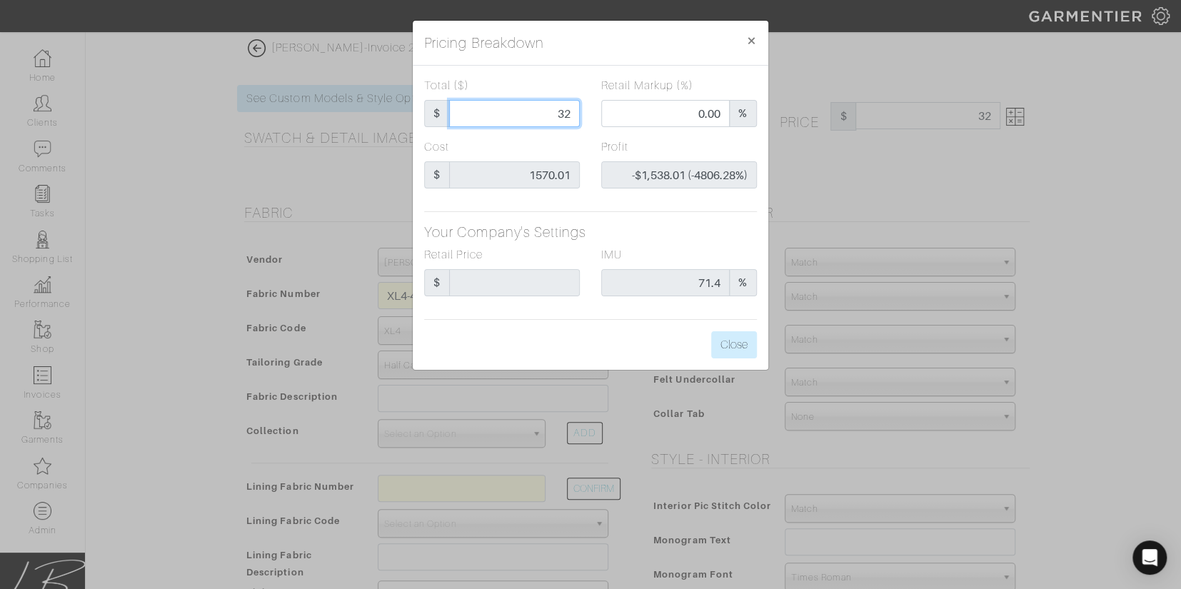
type input "320"
type input "-$1,250.01 (-390.63%)"
type input "3200"
type input "68.78"
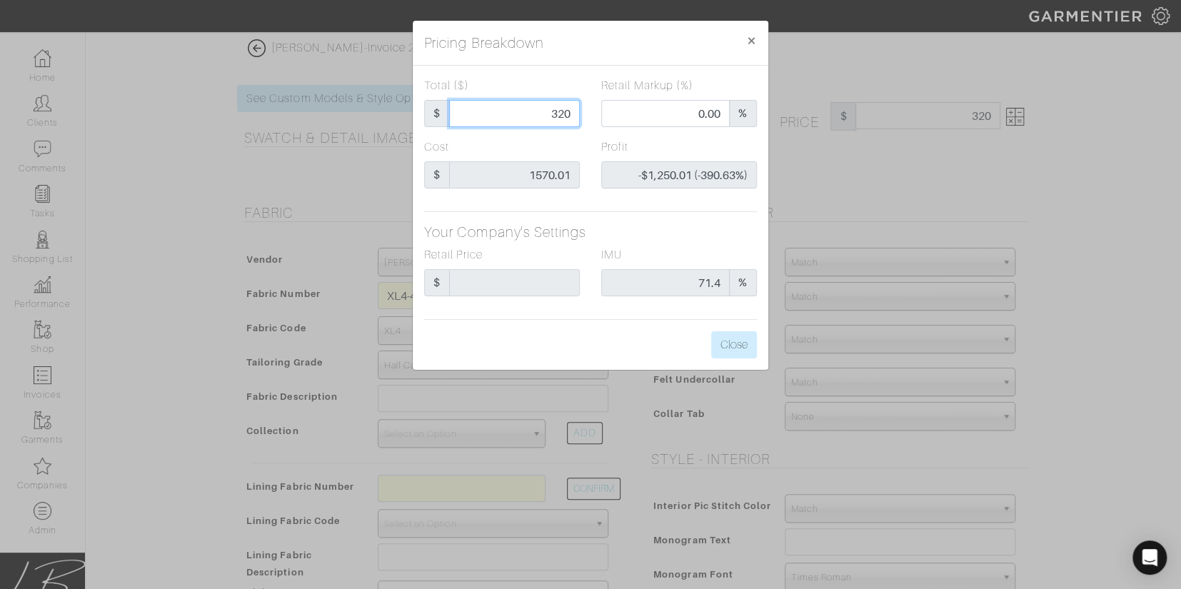
type input "$1,629.99 (50.94%)"
type input "3200"
type input "3200.00"
click at [612, 79] on label "Retail Markup (%)" at bounding box center [647, 85] width 92 height 17
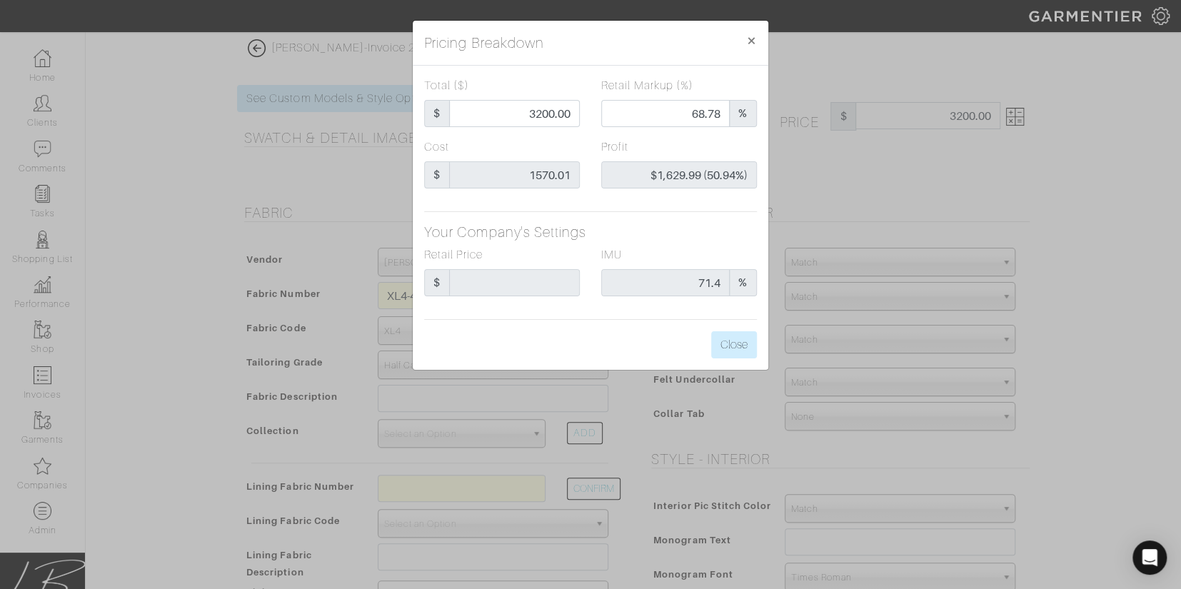
click at [612, 100] on input "68.78" at bounding box center [665, 113] width 129 height 27
click at [757, 174] on div "Profit $1,629.99 (50.94%)" at bounding box center [679, 169] width 177 height 61
click at [584, 174] on div "Cost $ 1570.01 Profit $1,629.99 (50.94%)" at bounding box center [591, 169] width 354 height 61
click at [638, 142] on div "Profit $1,629.99 (50.94%)" at bounding box center [679, 164] width 156 height 50
drag, startPoint x: 638, startPoint y: 142, endPoint x: 602, endPoint y: 144, distance: 35.8
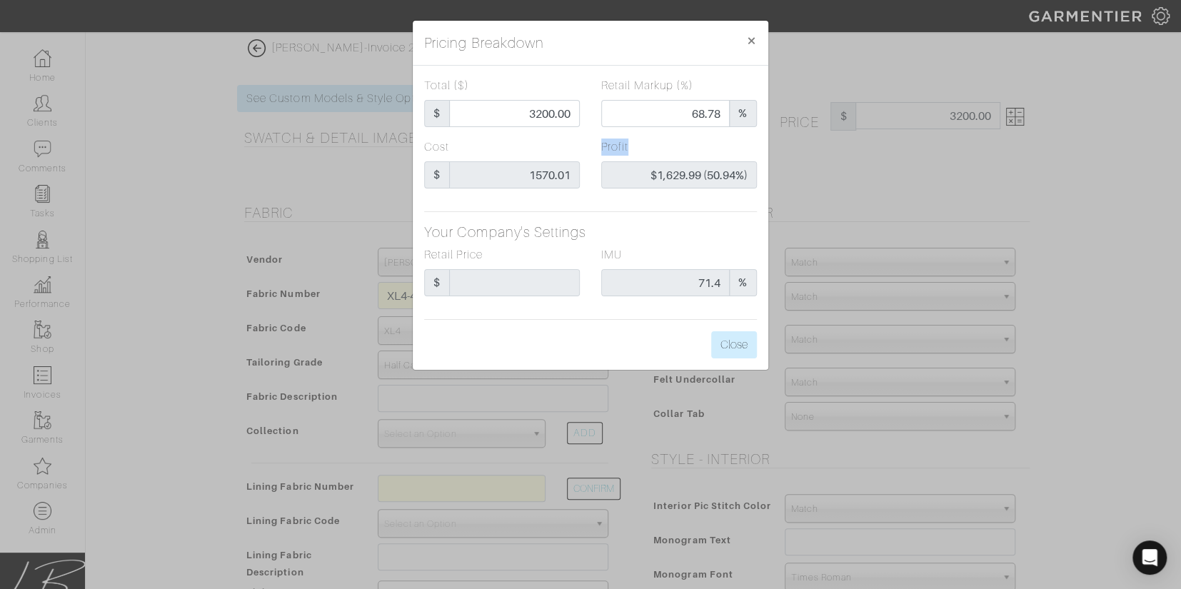
click at [602, 144] on div "Profit $1,629.99 (50.94%)" at bounding box center [679, 164] width 156 height 50
click at [602, 144] on label "Profit" at bounding box center [614, 147] width 27 height 17
click at [752, 43] on span "×" at bounding box center [751, 40] width 11 height 19
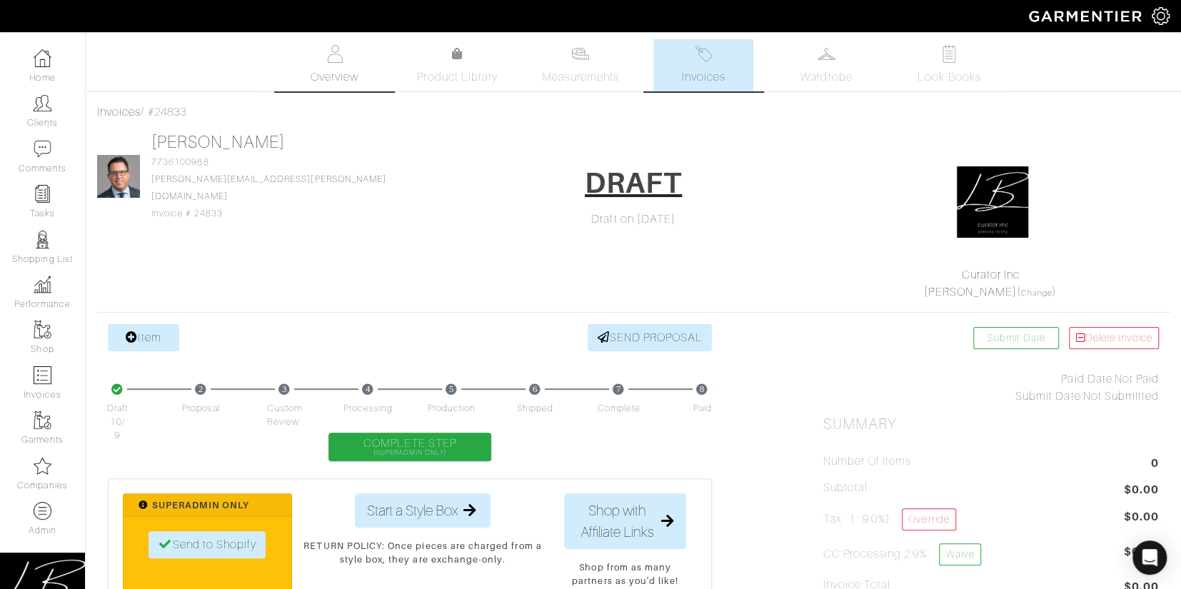
click at [330, 72] on span "Overview" at bounding box center [335, 77] width 48 height 17
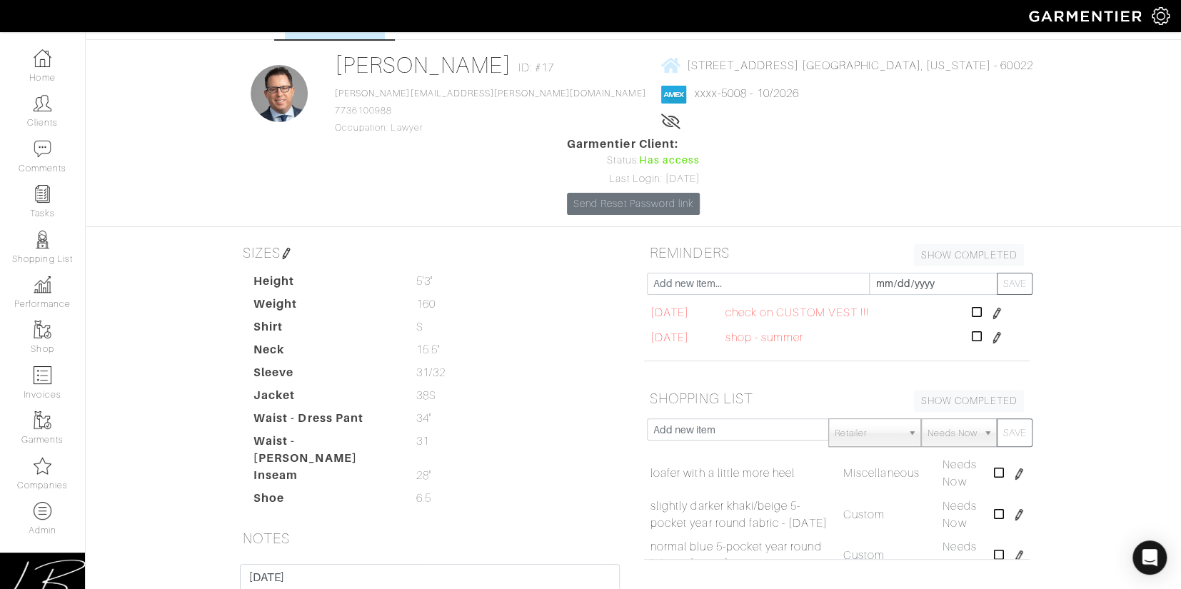
scroll to position [41, 0]
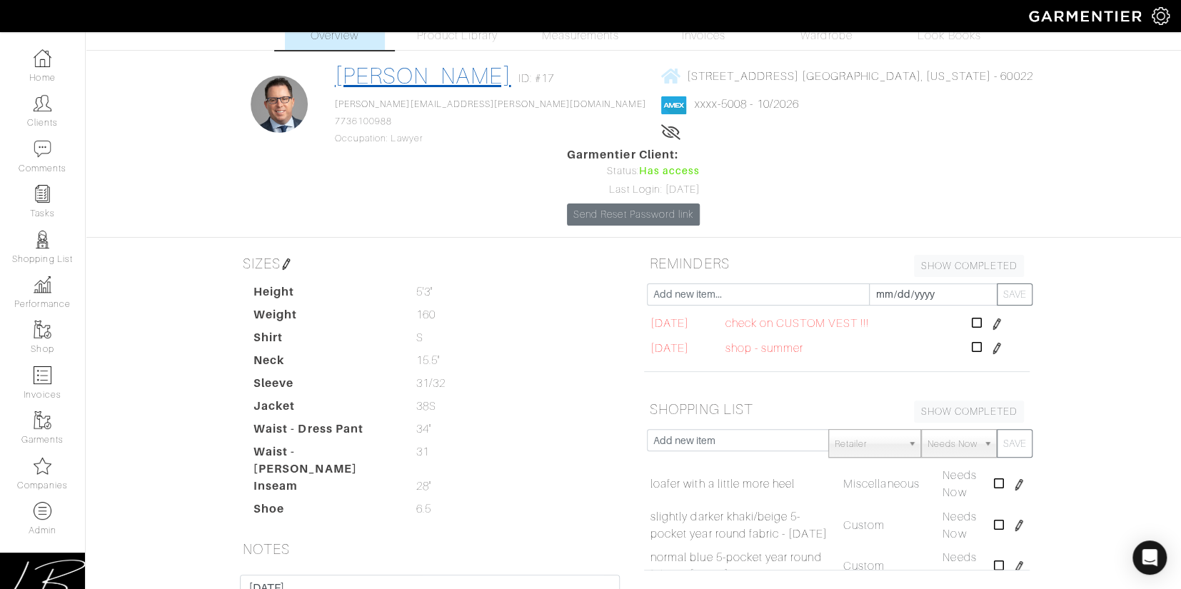
click at [413, 75] on link "[PERSON_NAME]" at bounding box center [423, 76] width 176 height 26
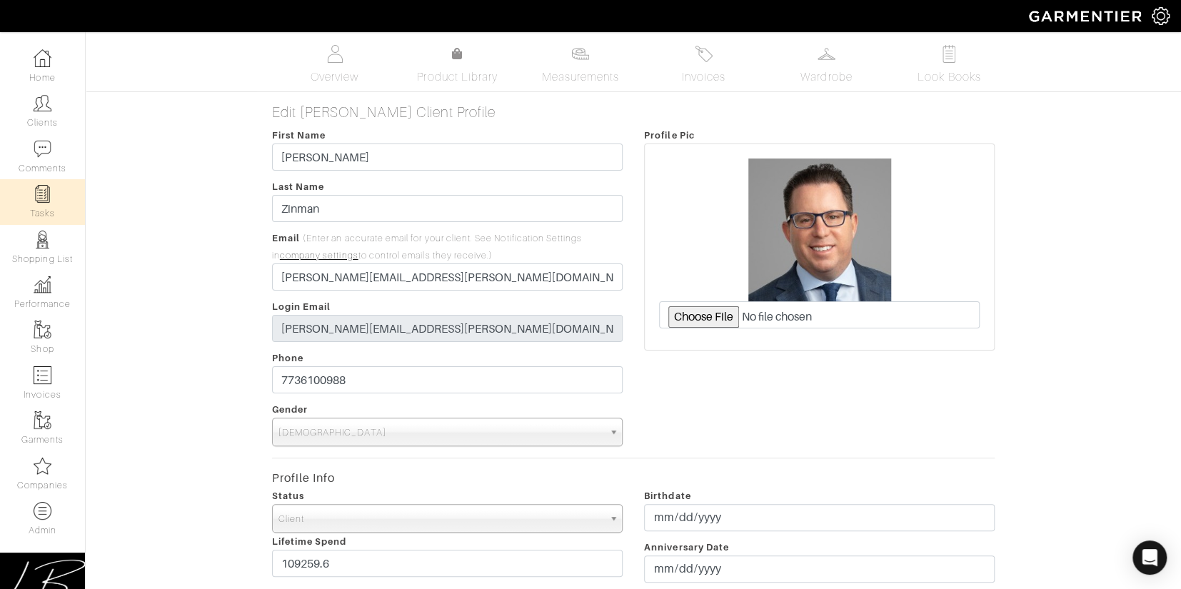
click at [42, 194] on img at bounding box center [43, 194] width 18 height 18
click at [805, 69] on span "Wardrobe" at bounding box center [826, 77] width 51 height 17
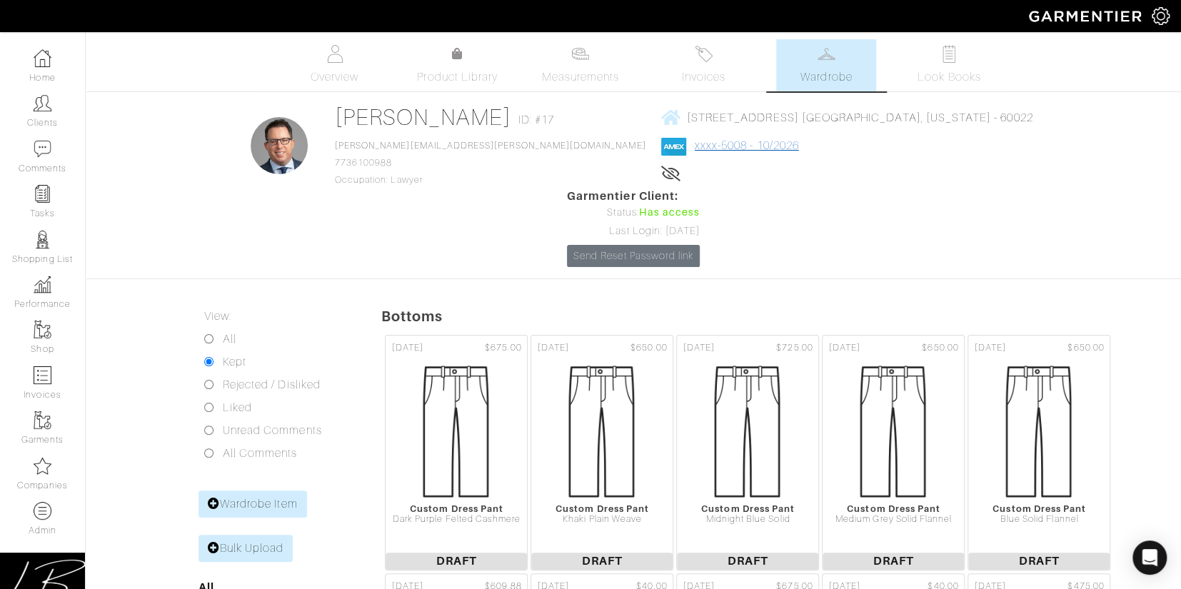
click at [695, 154] on div "[STREET_ADDRESS] [GEOGRAPHIC_DATA], [US_STATE] - 60022 xxxx-5008 - 10/2026 Life…" at bounding box center [847, 146] width 372 height 84
click at [696, 146] on link "xxxx-5008 - 10/2026" at bounding box center [747, 145] width 104 height 13
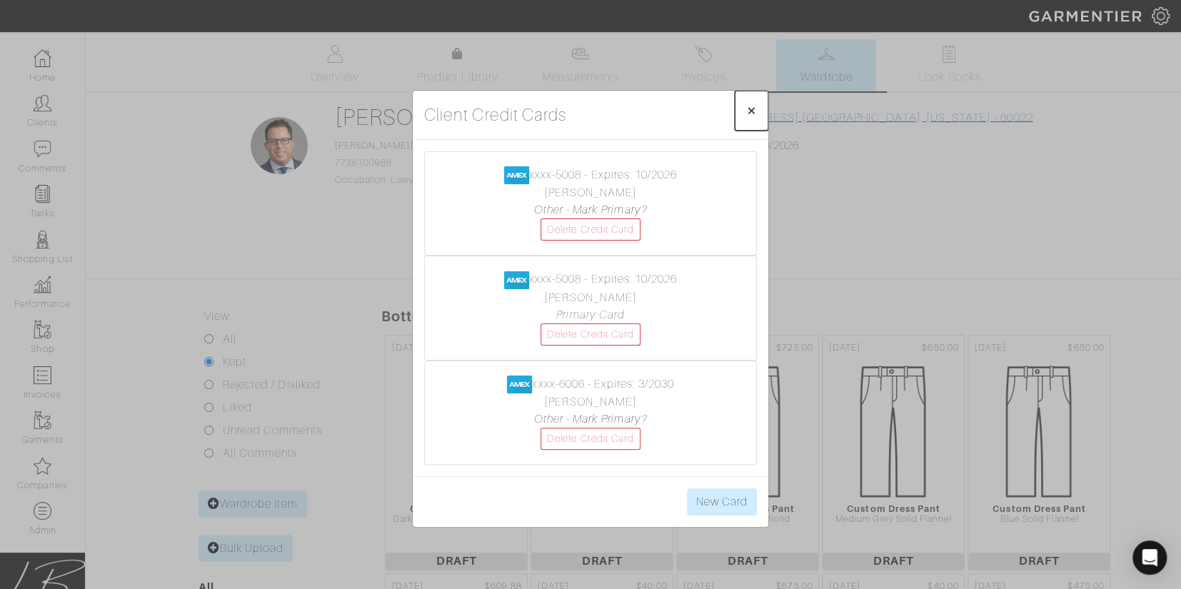
click at [749, 111] on span "×" at bounding box center [751, 110] width 11 height 19
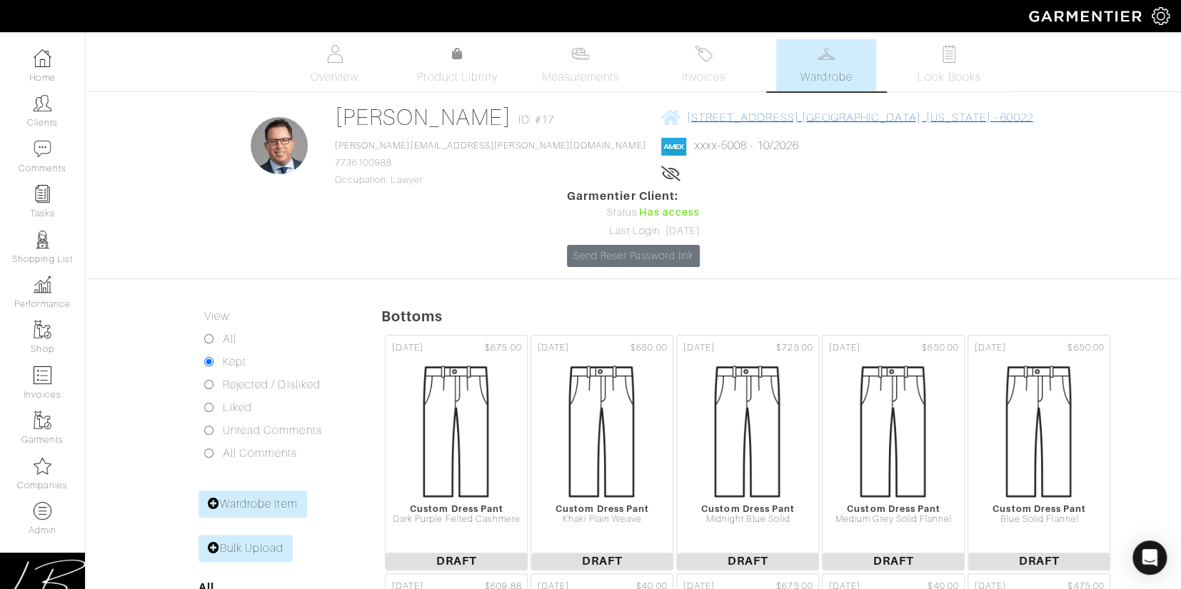
click at [749, 111] on span "[STREET_ADDRESS] [GEOGRAPHIC_DATA], [US_STATE] - 60022" at bounding box center [860, 117] width 346 height 13
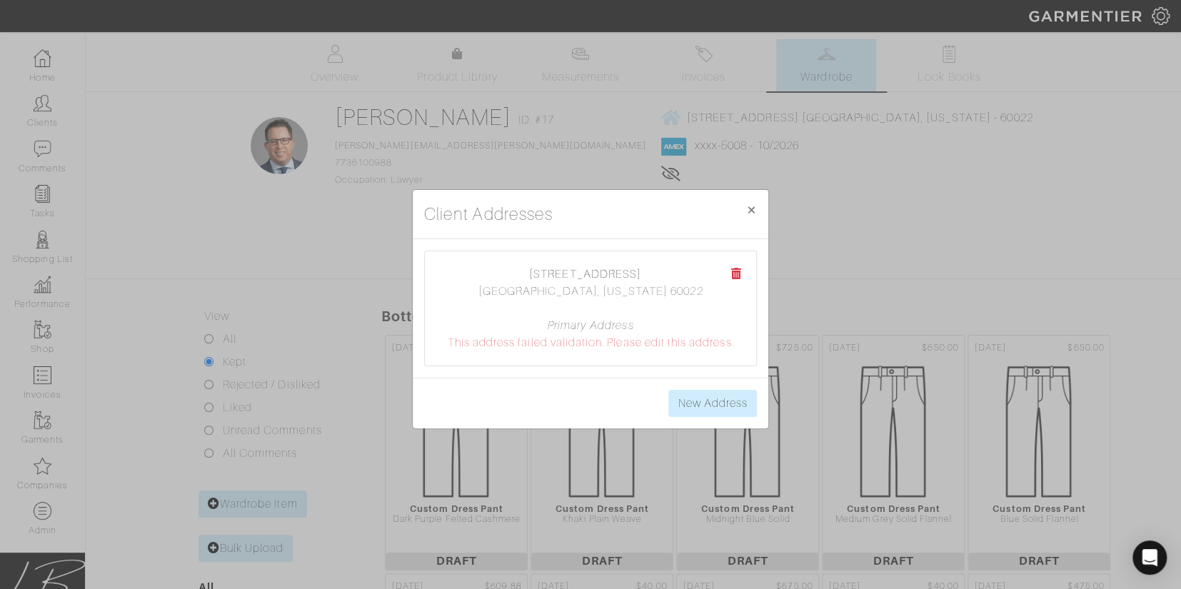
click at [804, 169] on div "Client Addresses × Close [STREET_ADDRESS] [GEOGRAPHIC_DATA], [US_STATE] 60022 P…" at bounding box center [590, 294] width 1181 height 589
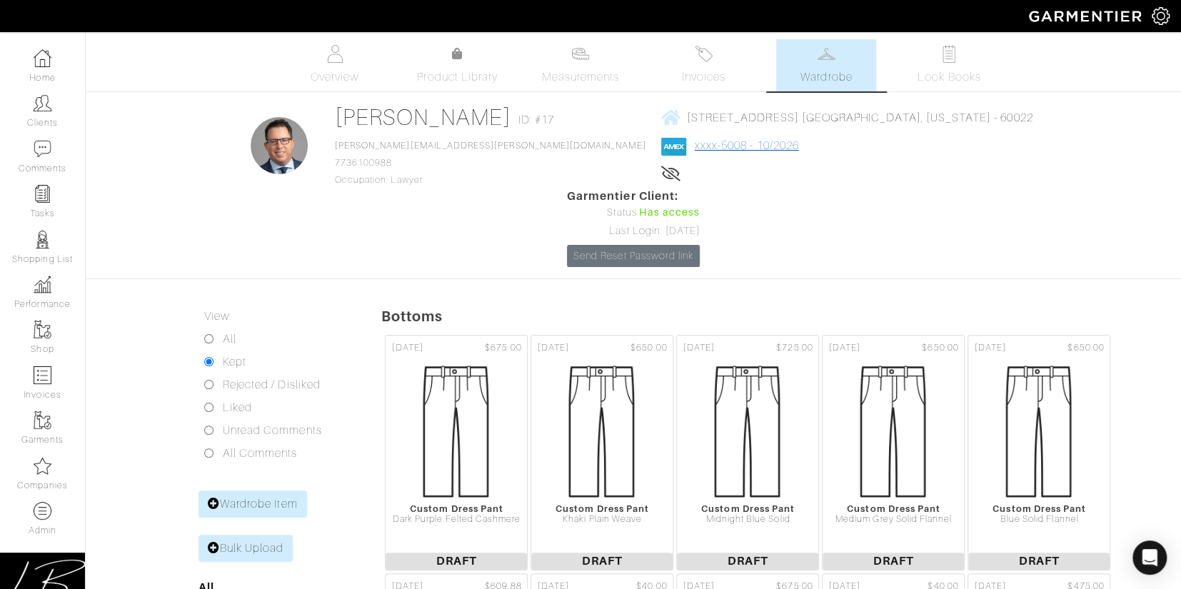
click at [695, 144] on link "xxxx-5008 - 10/2026" at bounding box center [747, 145] width 104 height 13
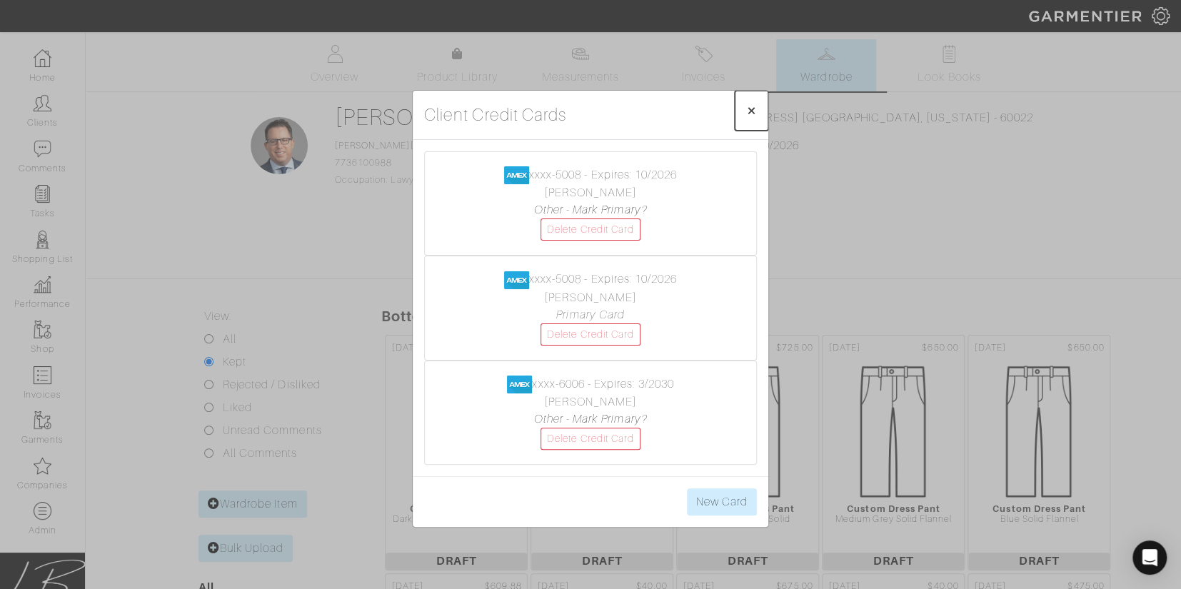
click at [750, 111] on span "×" at bounding box center [751, 110] width 11 height 19
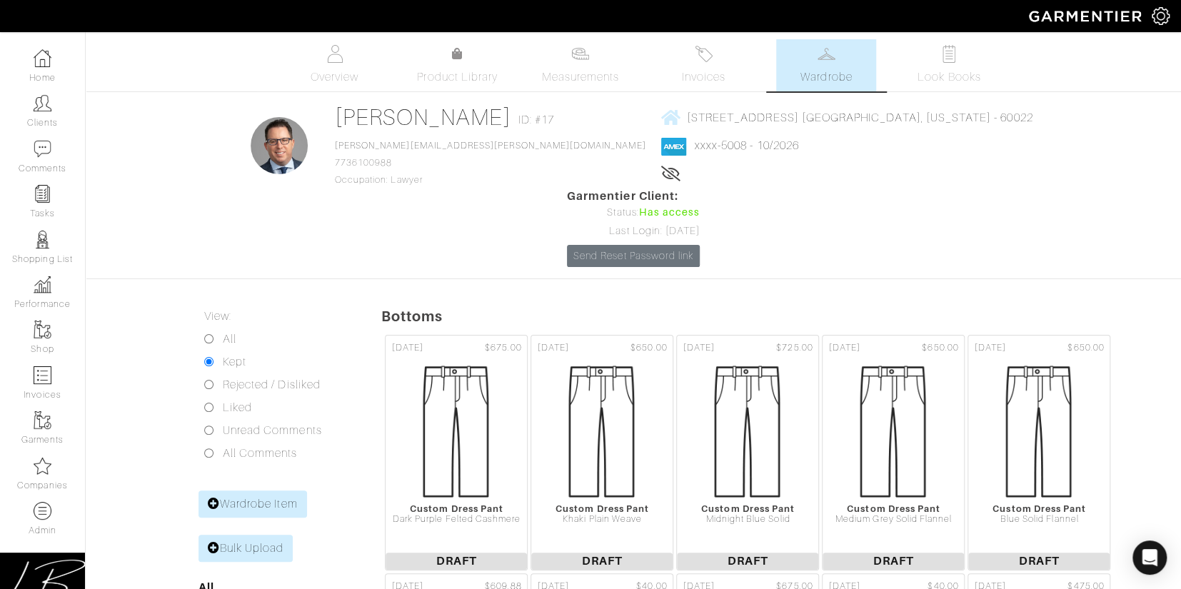
click at [711, 182] on div "Lifetime spend: $109,259.60" at bounding box center [847, 174] width 372 height 17
click at [952, 56] on img at bounding box center [950, 54] width 18 height 18
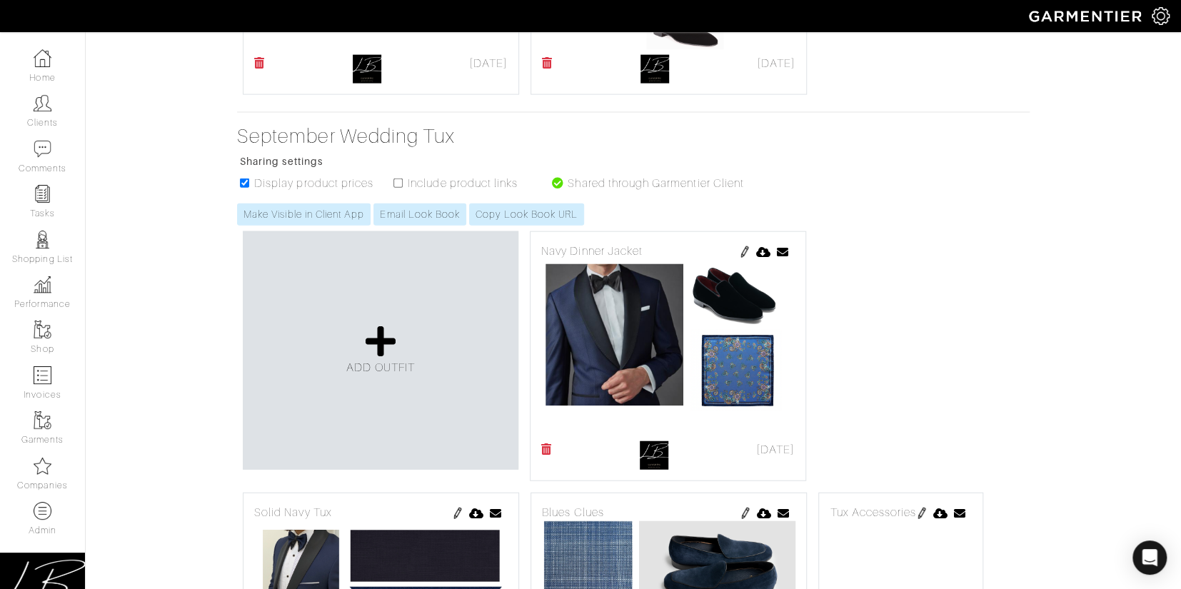
scroll to position [1893, 0]
click at [555, 204] on link "Copy Look Book URL" at bounding box center [526, 215] width 115 height 22
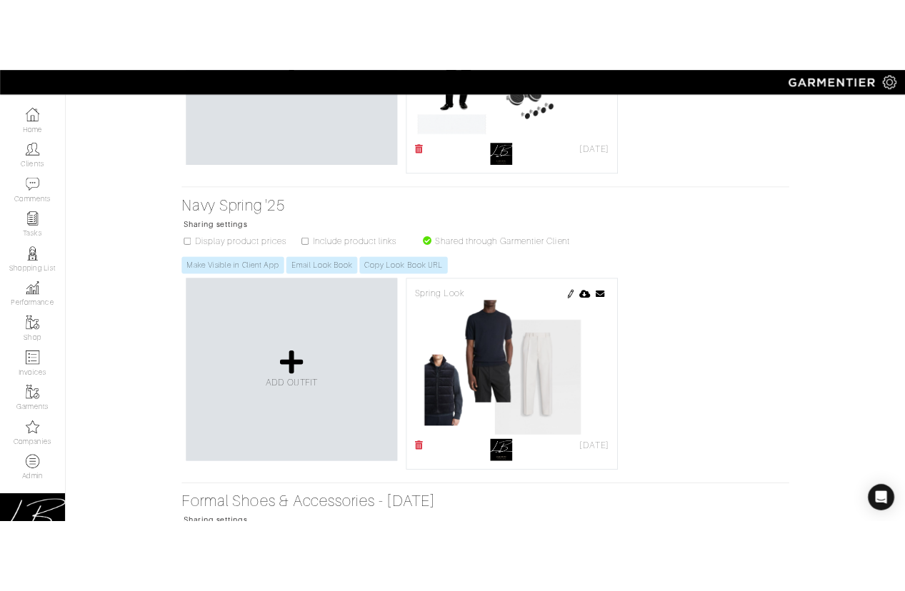
scroll to position [0, 0]
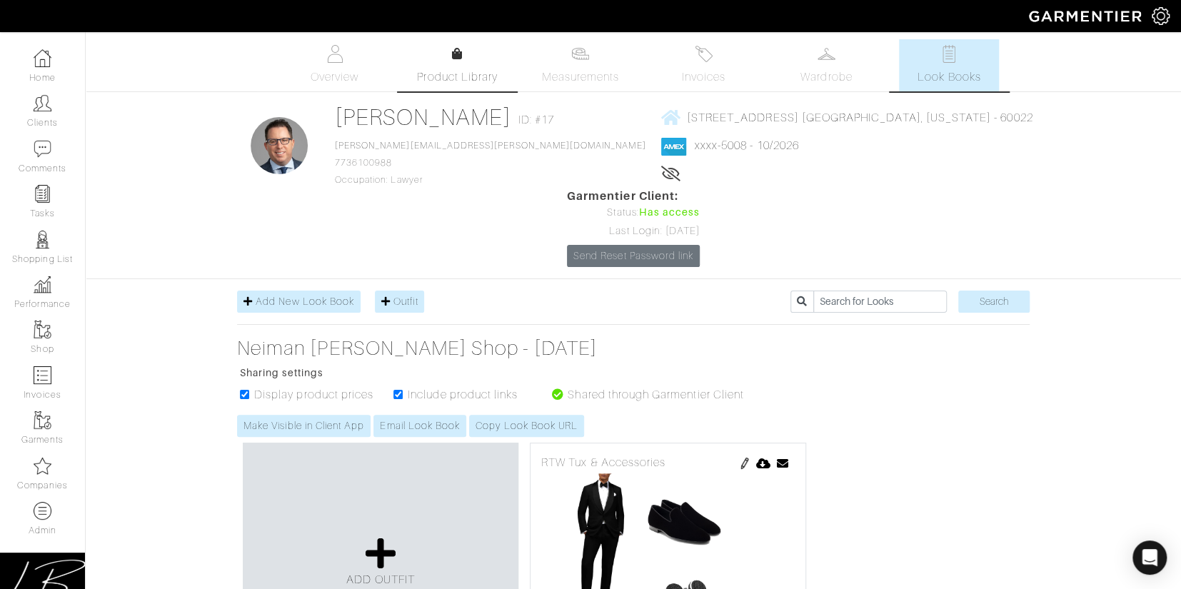
click at [450, 64] on link "Product Library" at bounding box center [458, 66] width 100 height 40
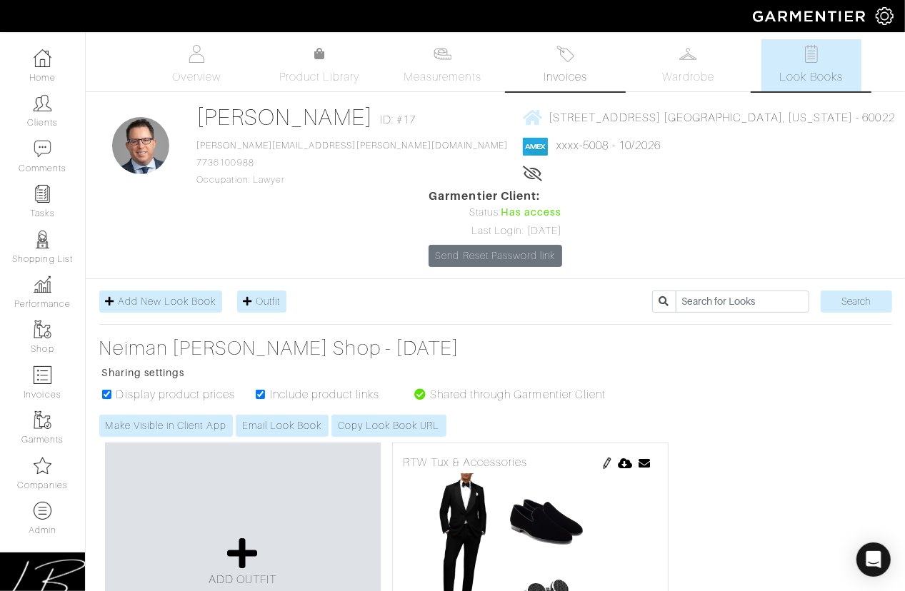
click at [552, 49] on link "Invoices" at bounding box center [566, 65] width 100 height 52
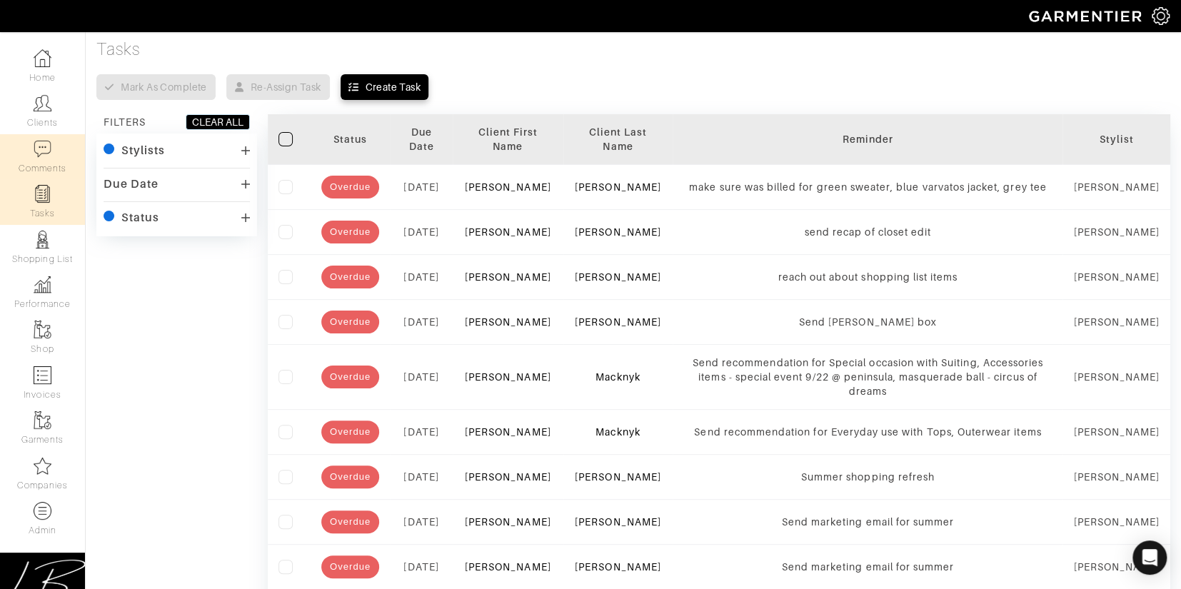
click at [44, 159] on link "Comments" at bounding box center [42, 156] width 85 height 45
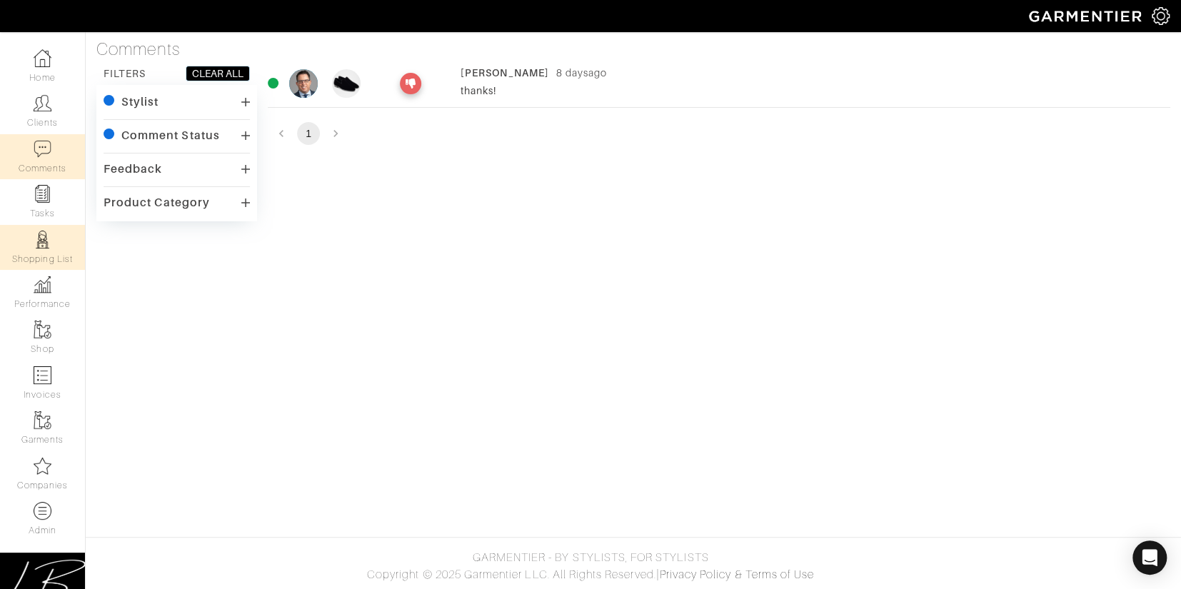
click at [31, 247] on link "Shopping List" at bounding box center [42, 247] width 85 height 45
